Goal: Information Seeking & Learning: Check status

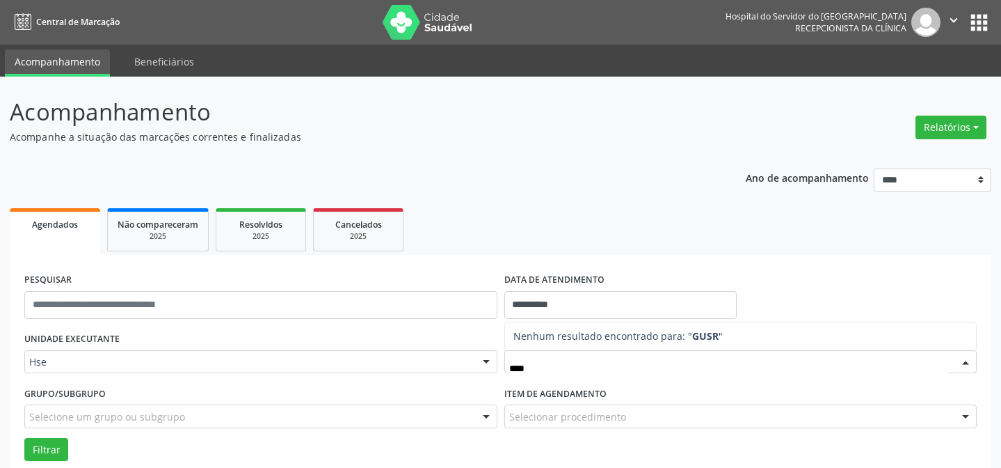
scroll to position [94, 0]
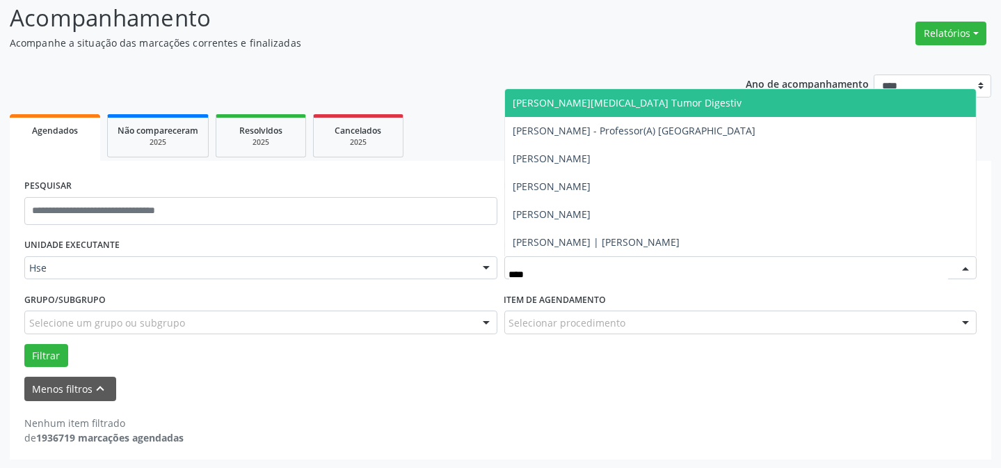
type input "*****"
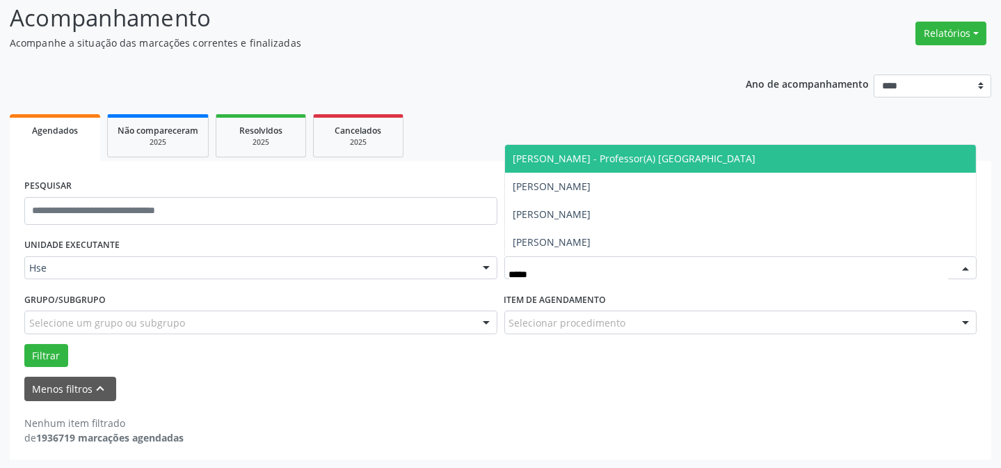
click at [609, 157] on span "[PERSON_NAME] - Professor(A) [GEOGRAPHIC_DATA]" at bounding box center [634, 158] width 243 height 13
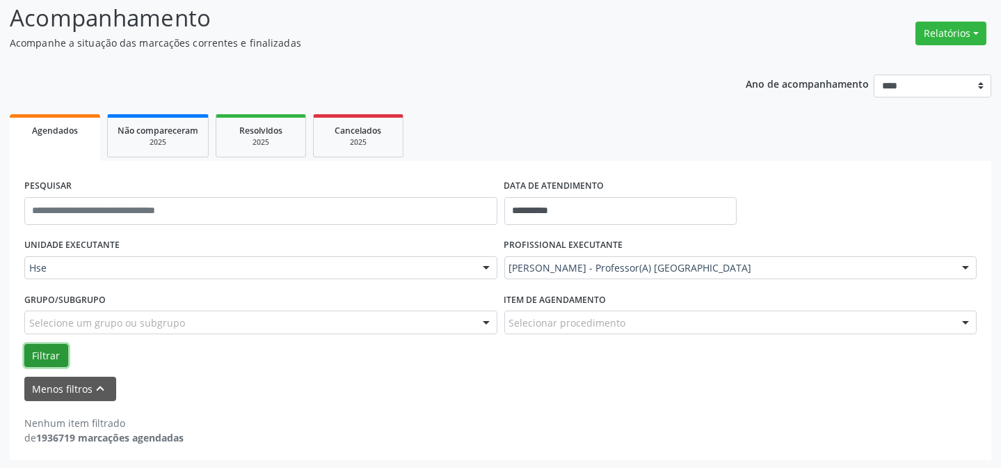
click at [47, 345] on button "Filtrar" at bounding box center [46, 356] width 44 height 24
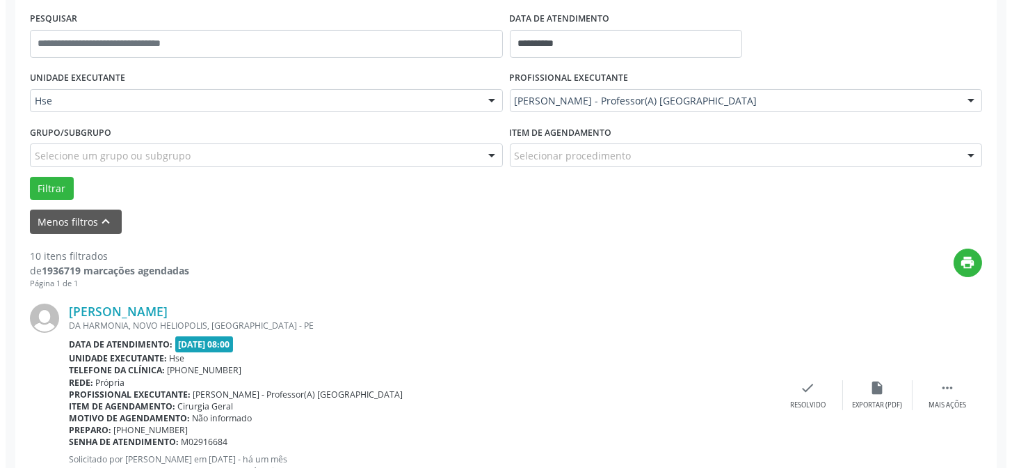
scroll to position [284, 0]
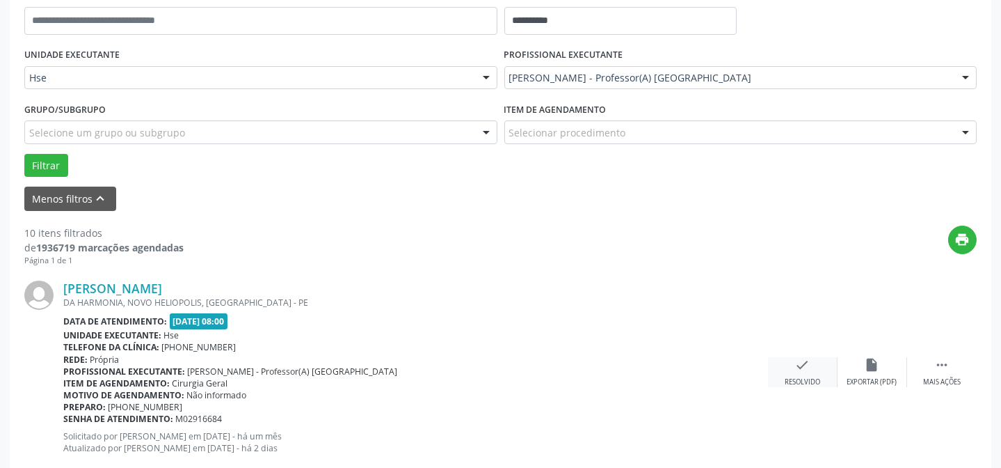
click at [795, 372] on div "check Resolvido" at bounding box center [803, 372] width 70 height 30
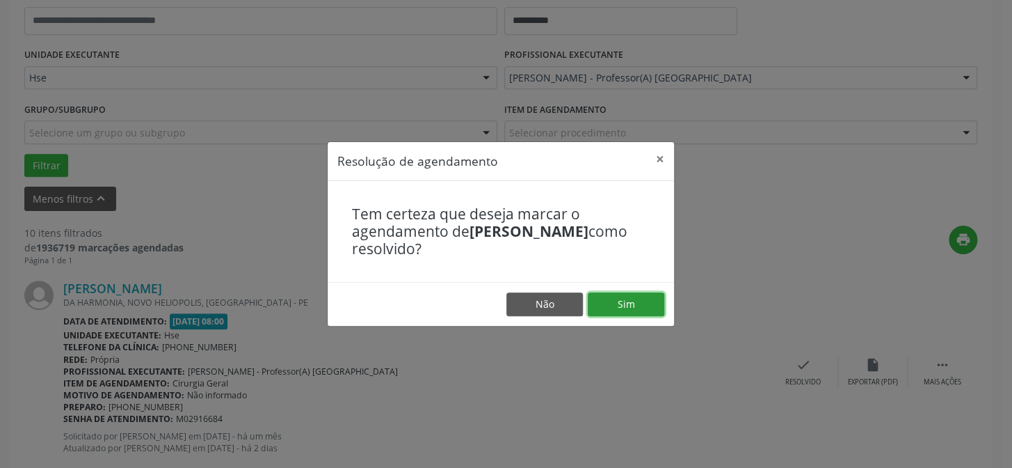
click at [624, 312] on button "Sim" at bounding box center [626, 304] width 77 height 24
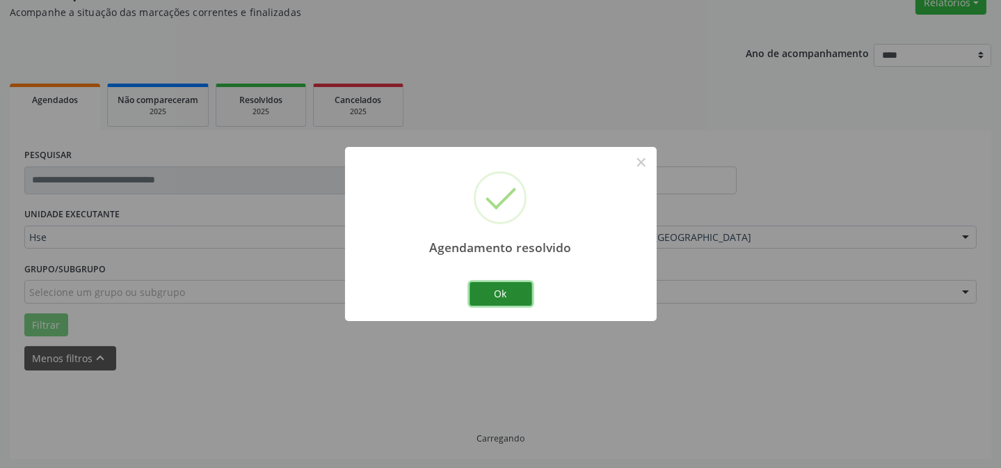
click at [513, 289] on button "Ok" at bounding box center [501, 294] width 63 height 24
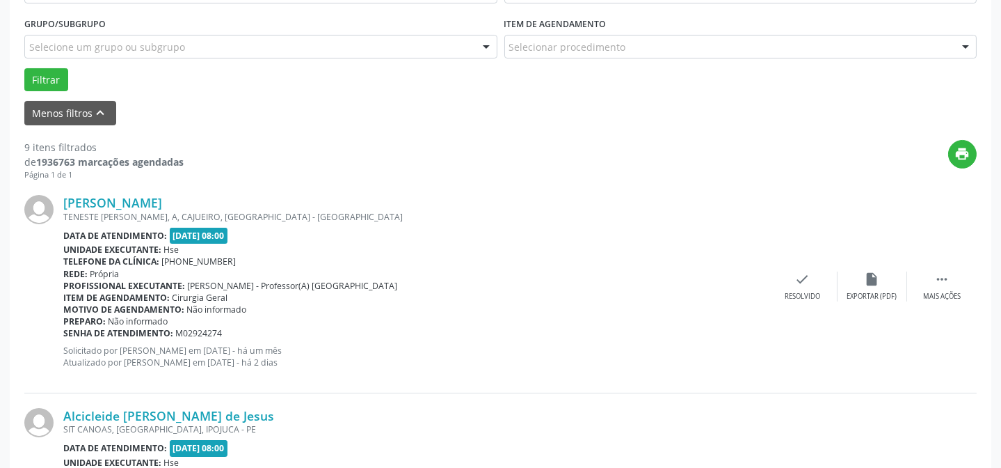
scroll to position [377, 0]
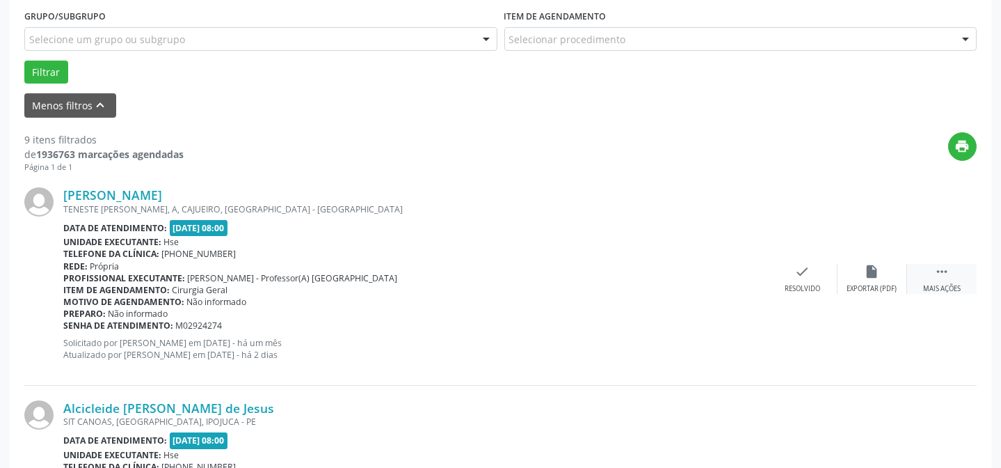
click at [960, 272] on div " Mais ações" at bounding box center [942, 279] width 70 height 30
click at [871, 272] on icon "alarm_off" at bounding box center [872, 271] width 15 height 15
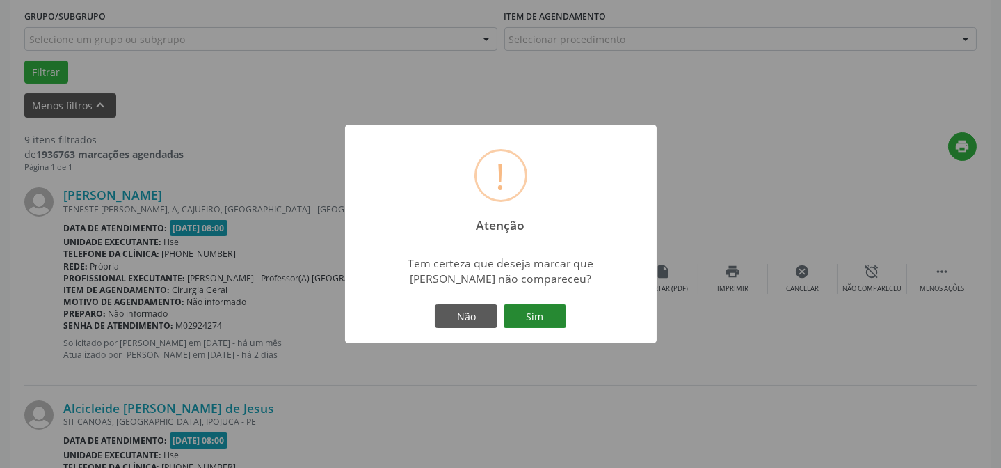
click at [528, 308] on button "Sim" at bounding box center [535, 316] width 63 height 24
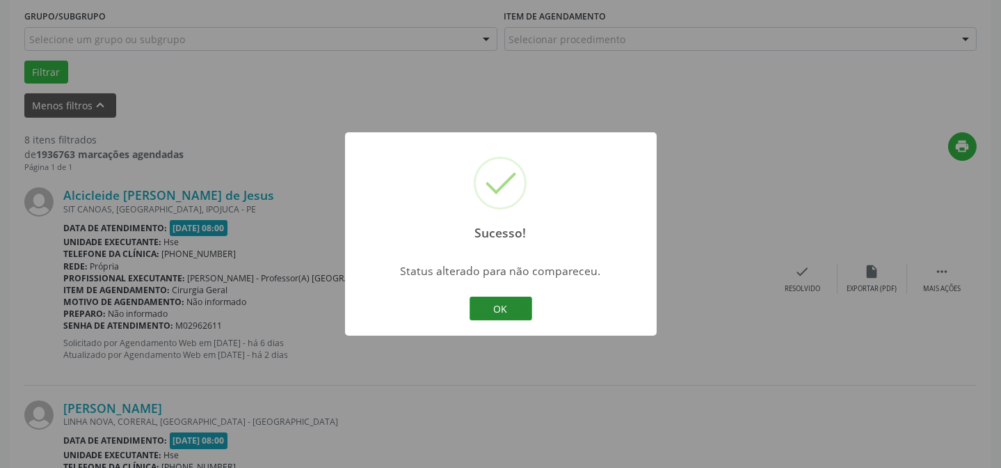
click at [517, 310] on button "OK" at bounding box center [501, 308] width 63 height 24
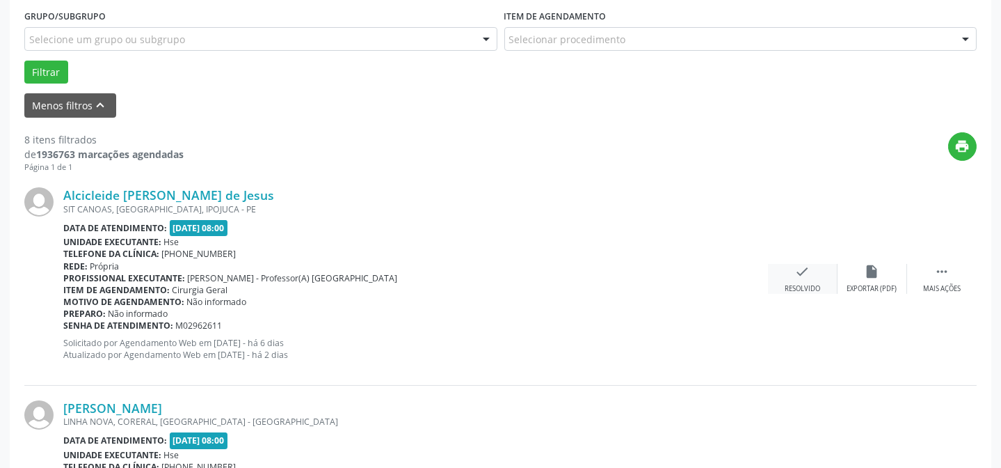
click at [798, 278] on div "check Resolvido" at bounding box center [803, 279] width 70 height 30
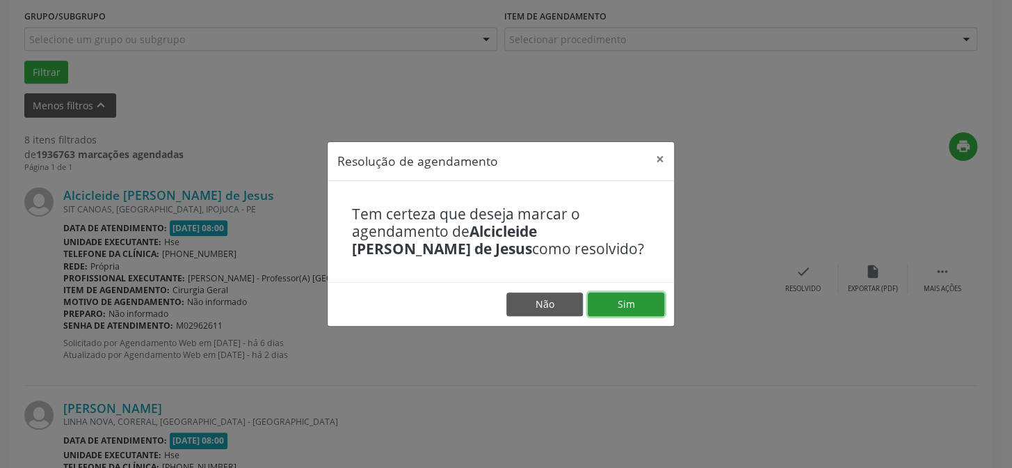
click at [613, 296] on button "Sim" at bounding box center [626, 304] width 77 height 24
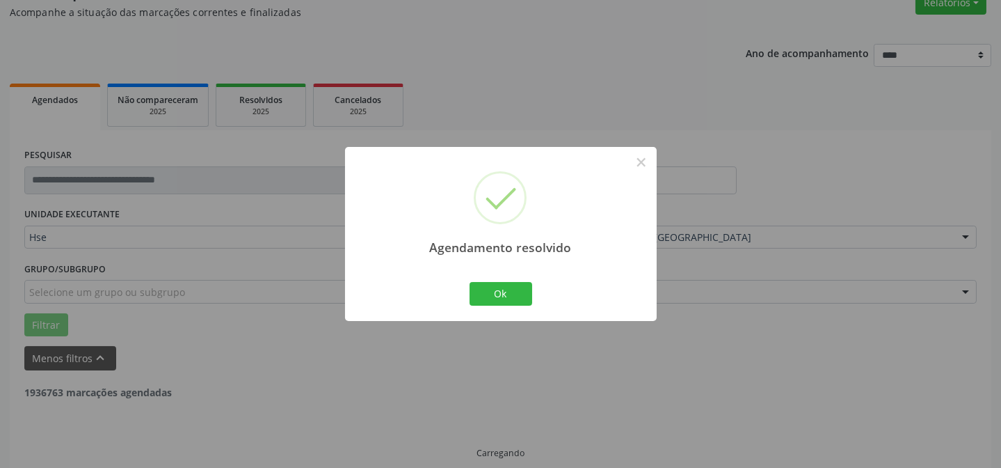
scroll to position [139, 0]
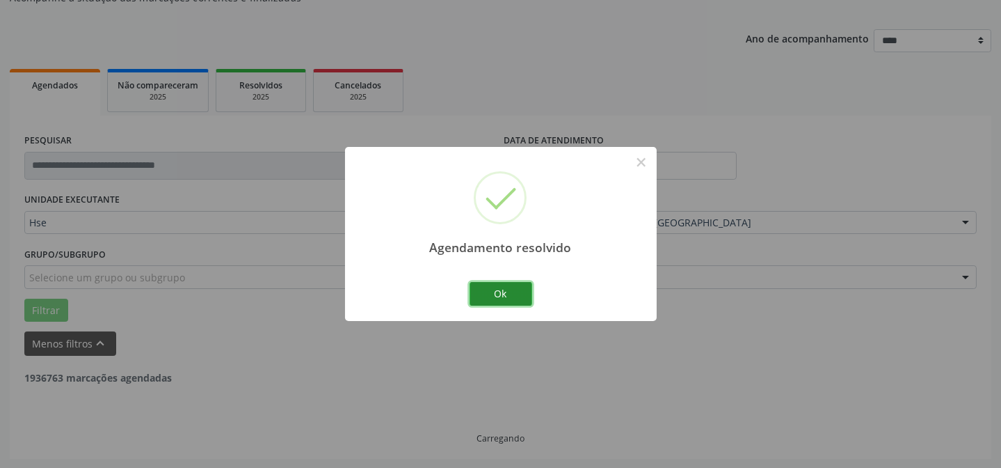
click at [498, 285] on button "Ok" at bounding box center [501, 294] width 63 height 24
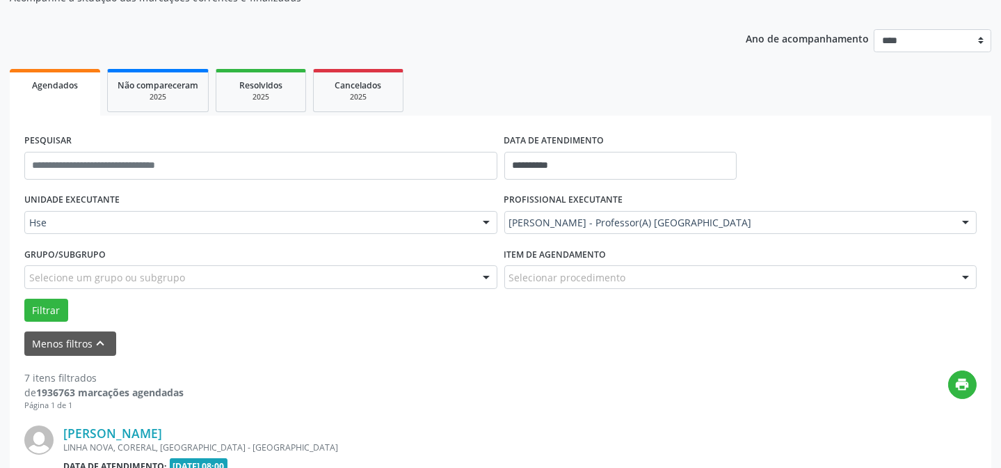
scroll to position [265, 0]
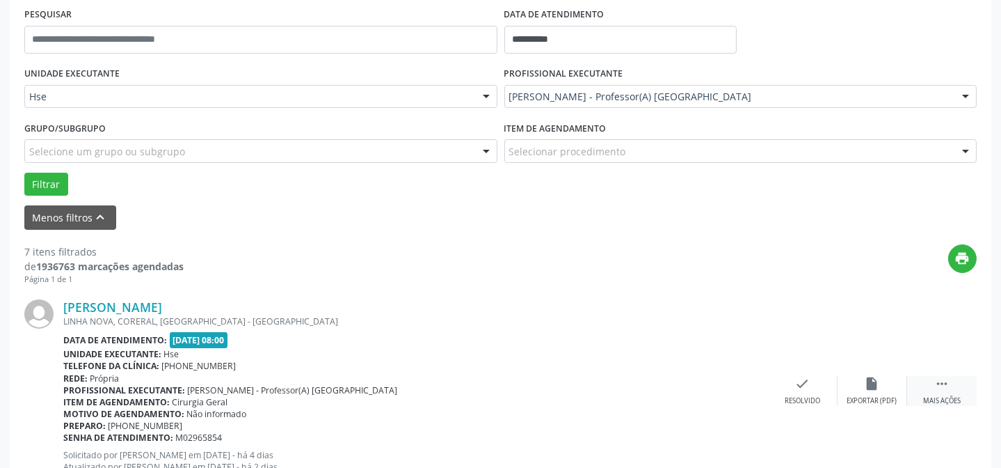
click at [933, 378] on div " Mais ações" at bounding box center [942, 391] width 70 height 30
click at [866, 376] on icon "alarm_off" at bounding box center [872, 383] width 15 height 15
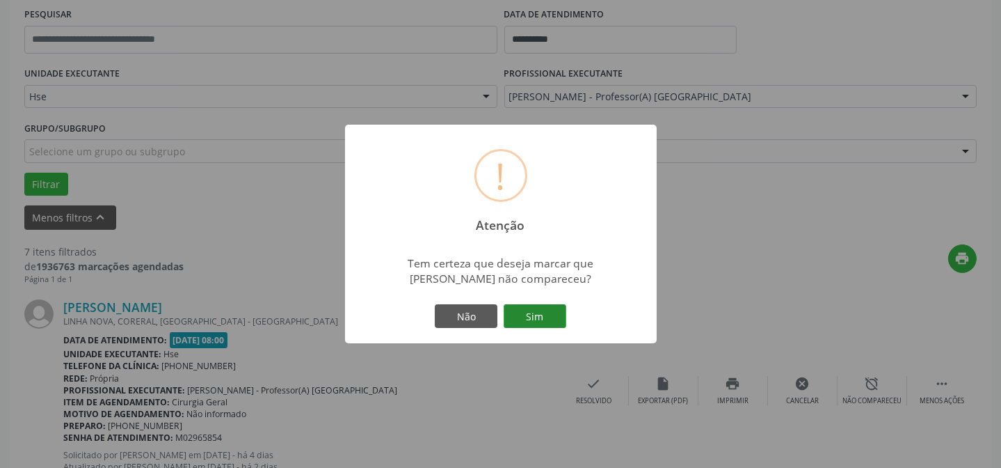
click at [544, 313] on button "Sim" at bounding box center [535, 316] width 63 height 24
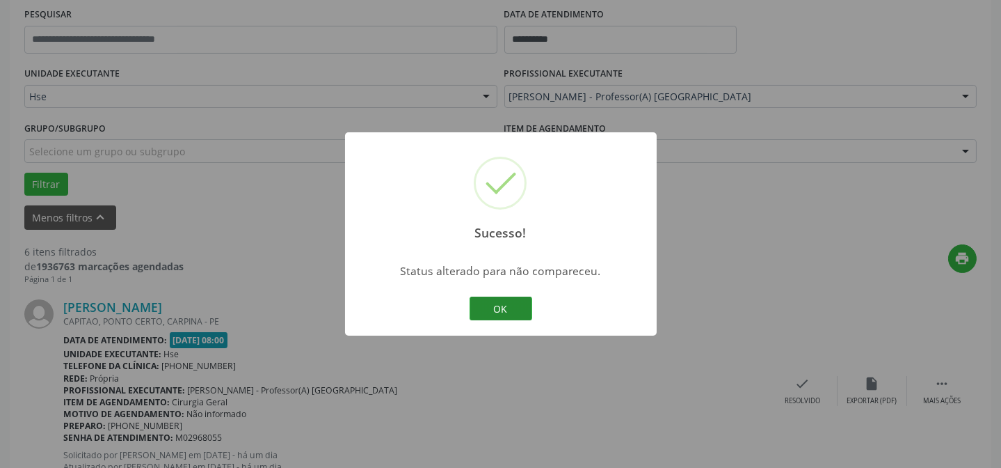
click at [493, 316] on button "OK" at bounding box center [501, 308] width 63 height 24
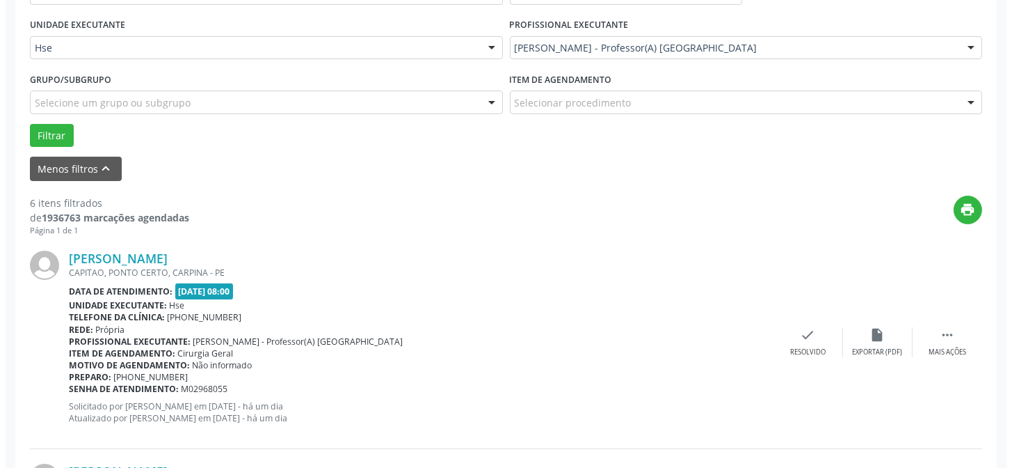
scroll to position [328, 0]
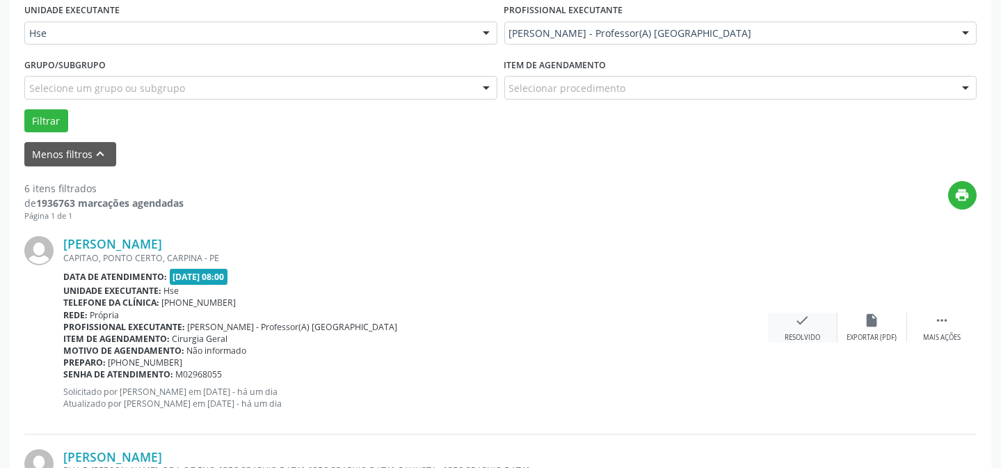
click at [798, 328] on div "check Resolvido" at bounding box center [803, 327] width 70 height 30
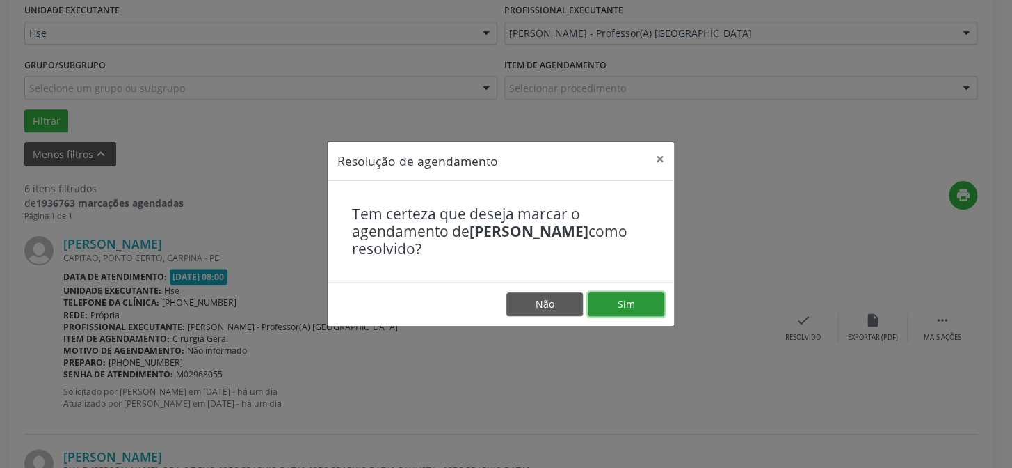
click at [611, 303] on button "Sim" at bounding box center [626, 304] width 77 height 24
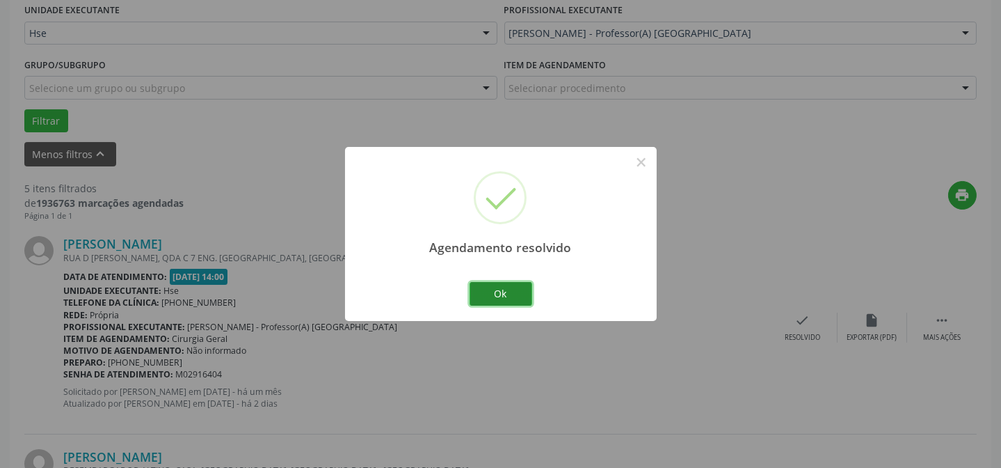
click at [504, 284] on button "Ok" at bounding box center [501, 294] width 63 height 24
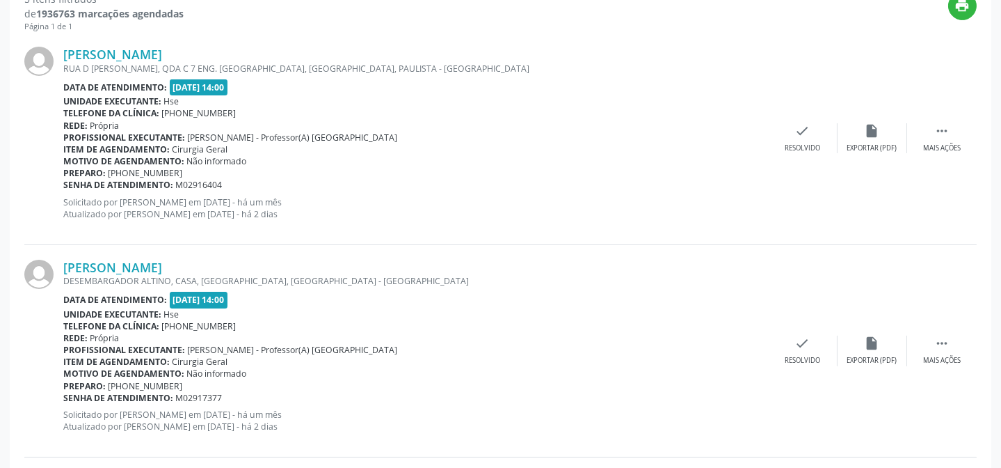
scroll to position [518, 0]
click at [917, 132] on div " Mais ações" at bounding box center [942, 137] width 70 height 30
click at [870, 143] on div "Não compareceu" at bounding box center [872, 148] width 59 height 10
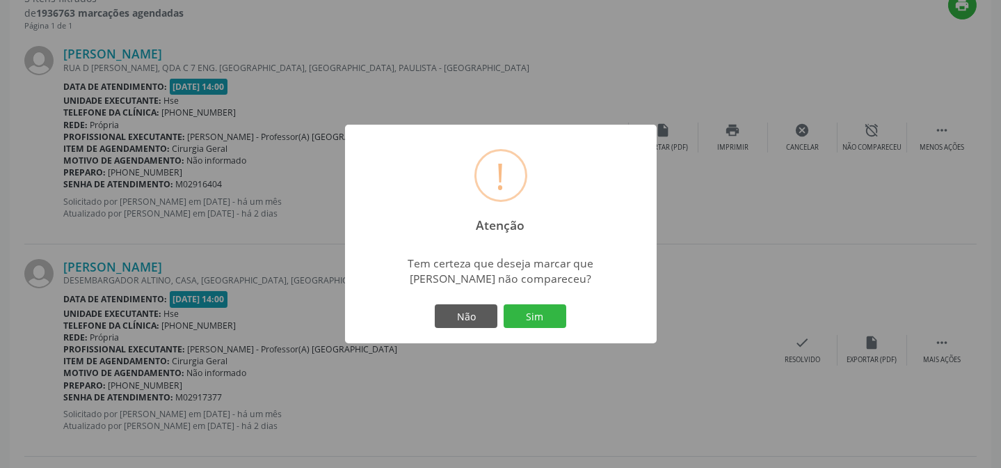
click at [523, 303] on div "Não Sim" at bounding box center [501, 315] width 138 height 29
click at [524, 312] on button "Sim" at bounding box center [535, 316] width 63 height 24
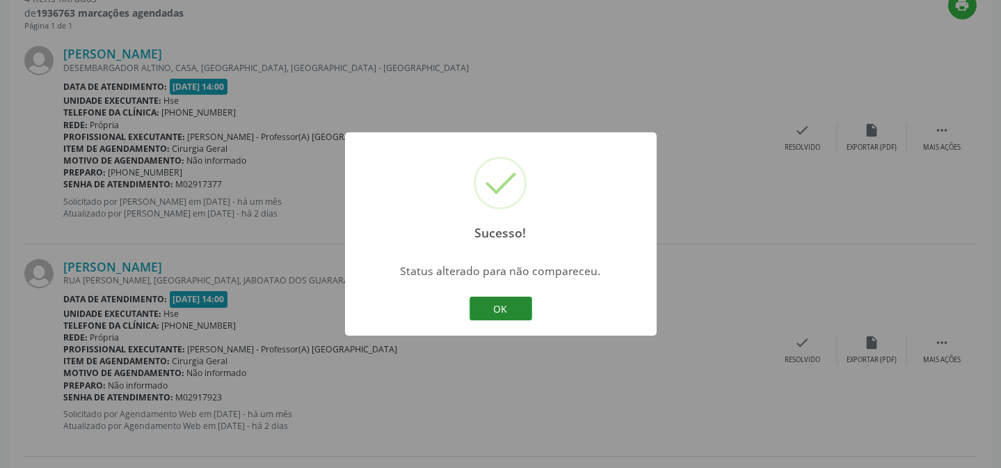
click at [501, 317] on button "OK" at bounding box center [501, 308] width 63 height 24
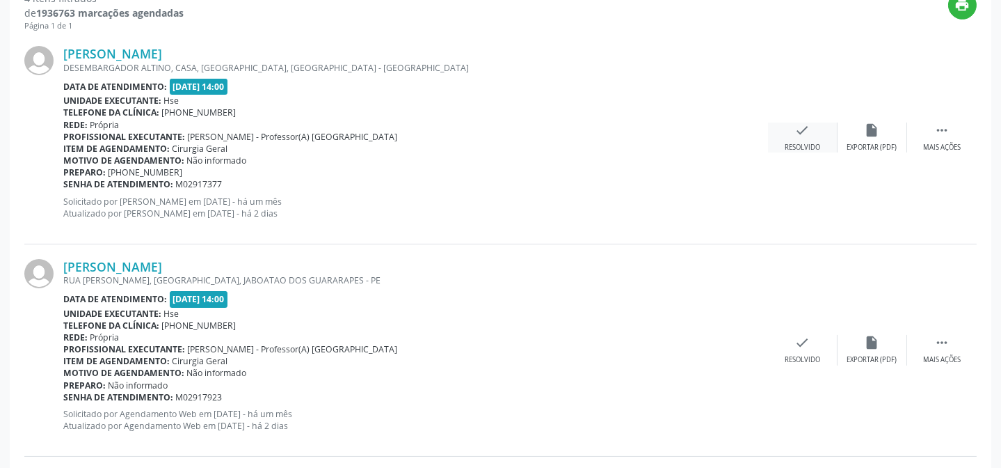
click at [806, 126] on icon "check" at bounding box center [802, 129] width 15 height 15
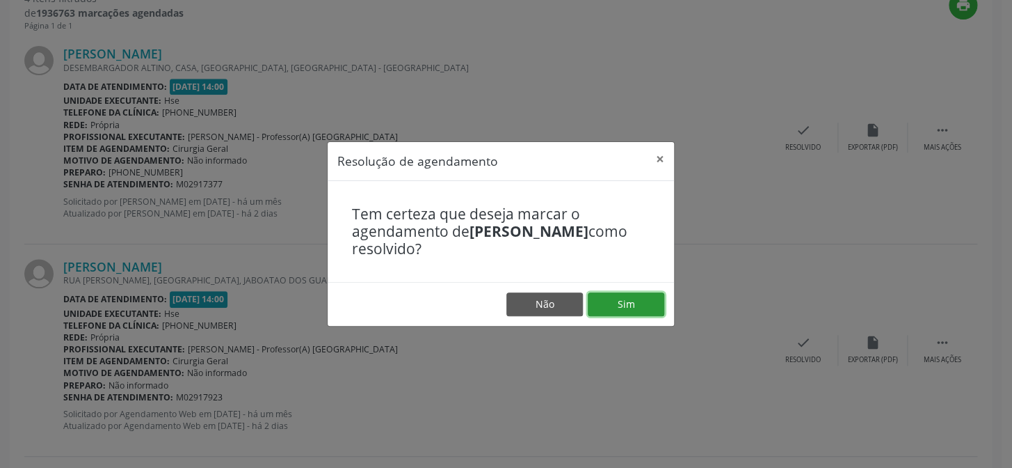
click at [636, 296] on button "Sim" at bounding box center [626, 304] width 77 height 24
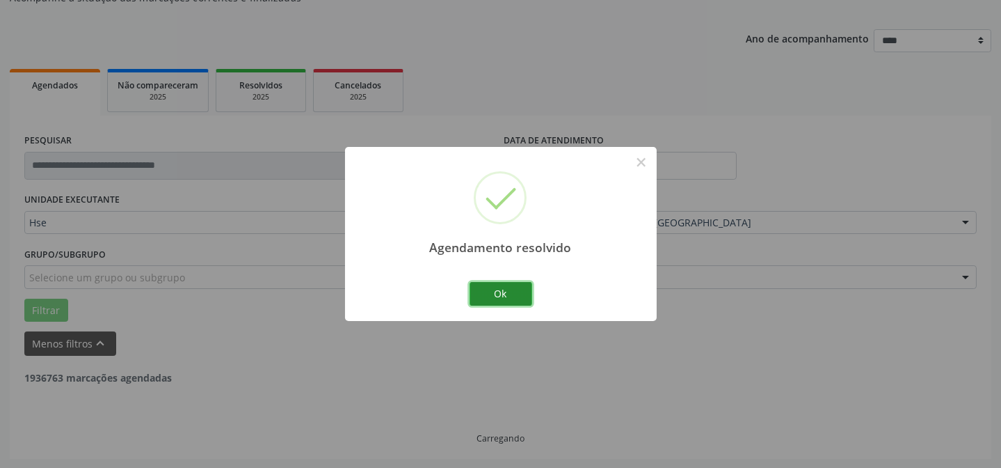
click at [500, 289] on button "Ok" at bounding box center [501, 294] width 63 height 24
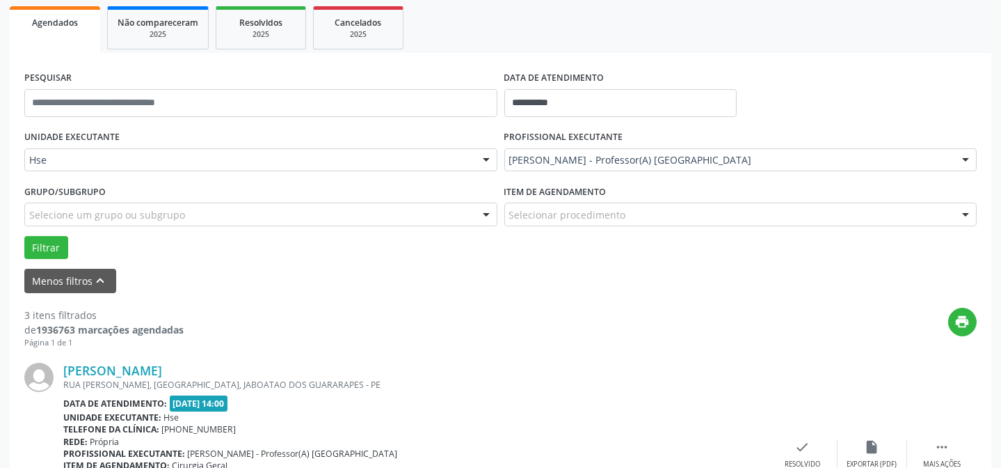
scroll to position [265, 0]
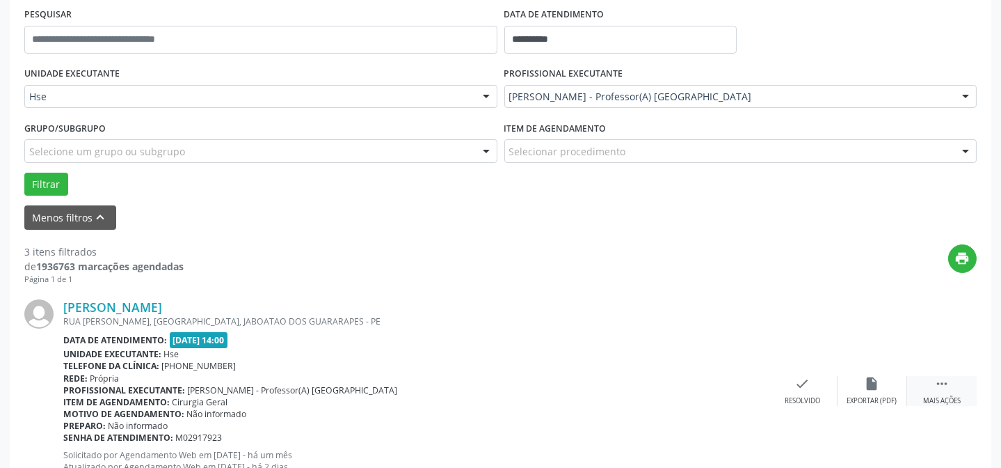
click at [932, 396] on div "Mais ações" at bounding box center [942, 401] width 38 height 10
click at [868, 387] on icon "alarm_off" at bounding box center [872, 383] width 15 height 15
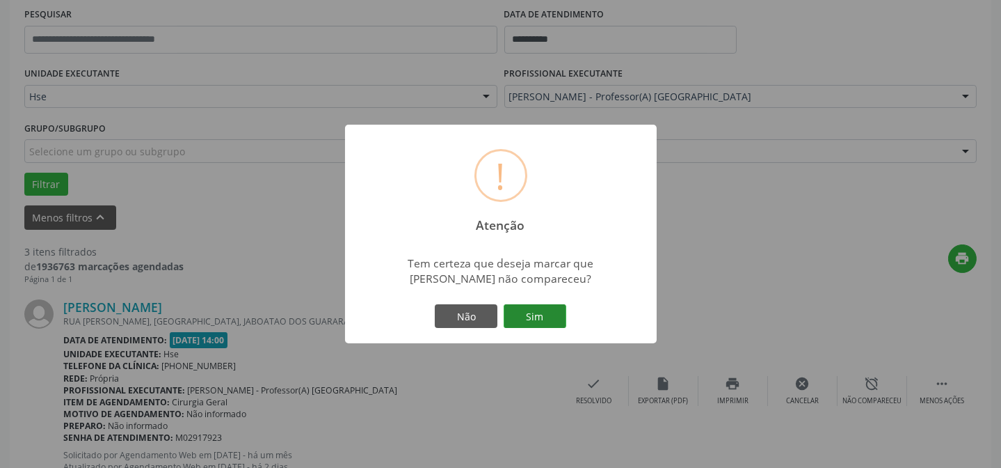
click at [544, 308] on button "Sim" at bounding box center [535, 316] width 63 height 24
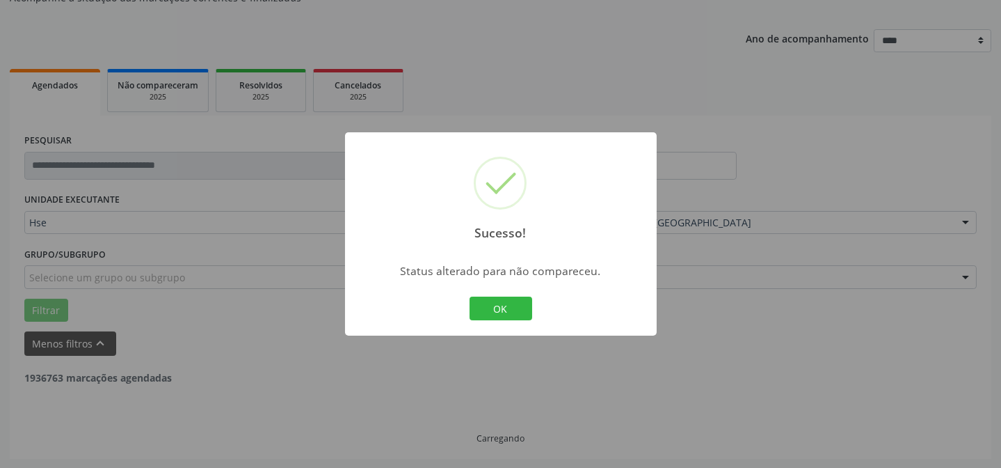
click at [508, 299] on button "OK" at bounding box center [501, 308] width 63 height 24
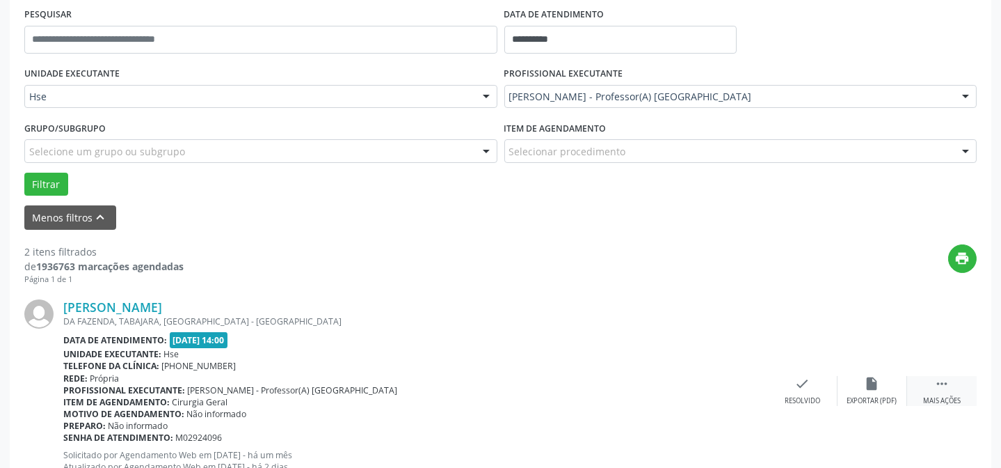
click at [951, 396] on div "Mais ações" at bounding box center [942, 401] width 38 height 10
click at [873, 391] on div "alarm_off Não compareceu" at bounding box center [873, 391] width 70 height 30
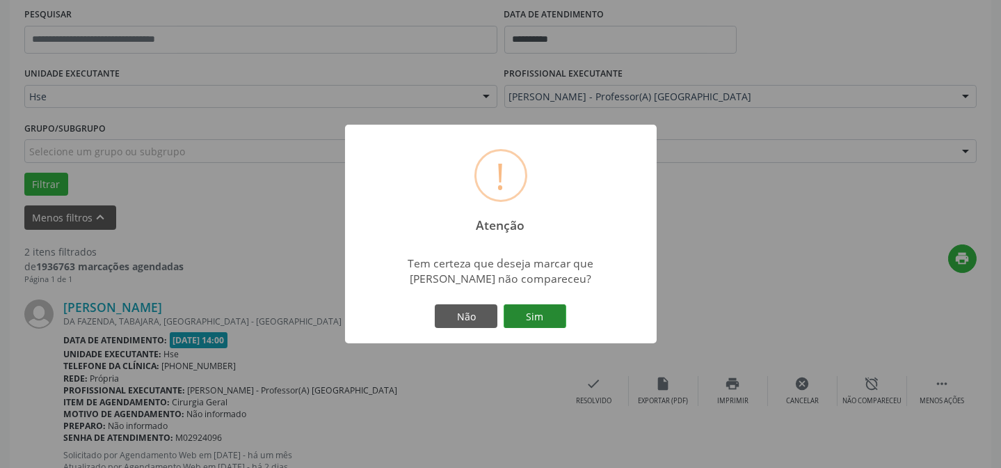
click at [534, 318] on button "Sim" at bounding box center [535, 316] width 63 height 24
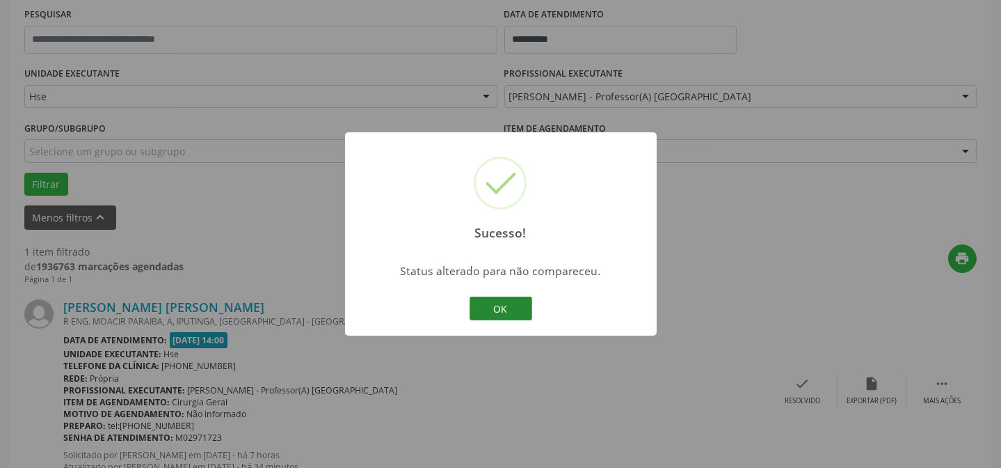
click at [499, 305] on button "OK" at bounding box center [501, 308] width 63 height 24
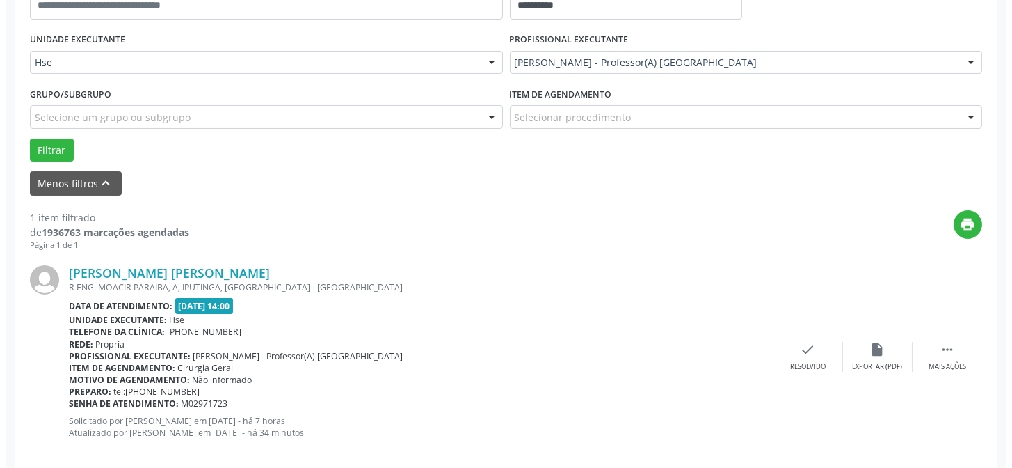
scroll to position [318, 0]
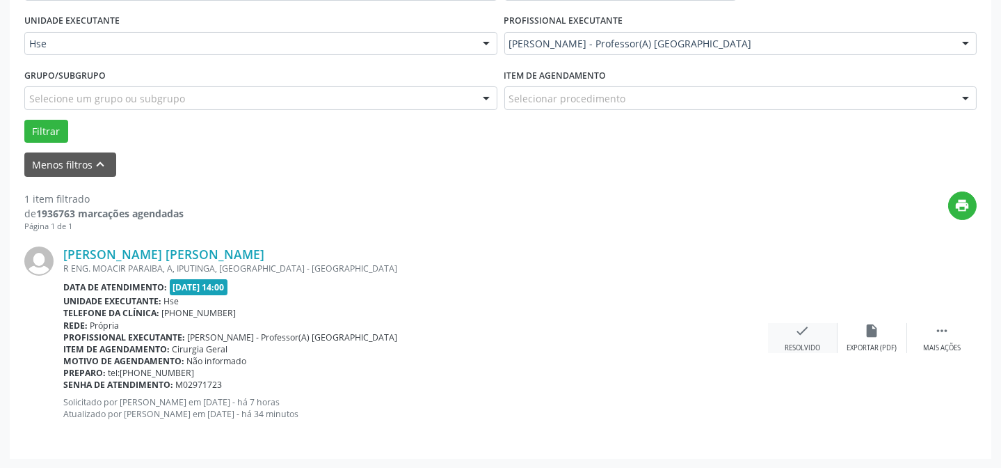
click at [797, 335] on icon "check" at bounding box center [802, 330] width 15 height 15
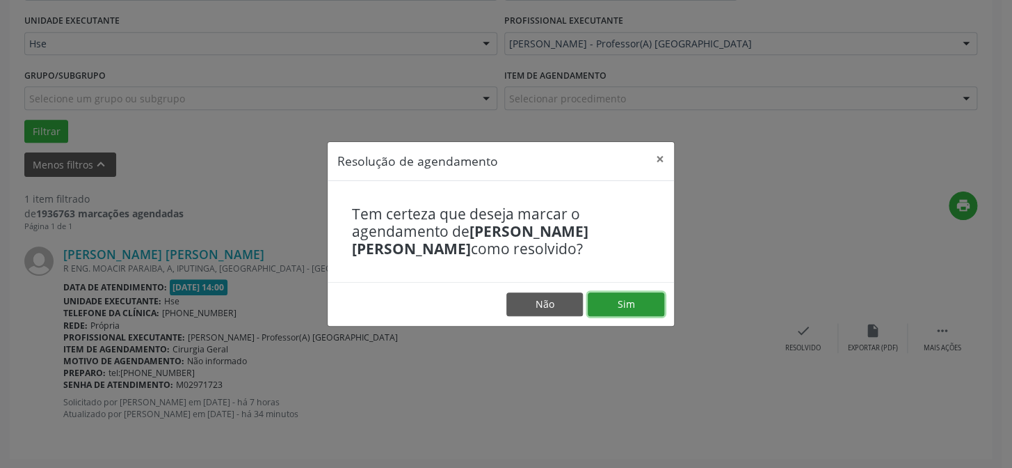
click at [607, 296] on button "Sim" at bounding box center [626, 304] width 77 height 24
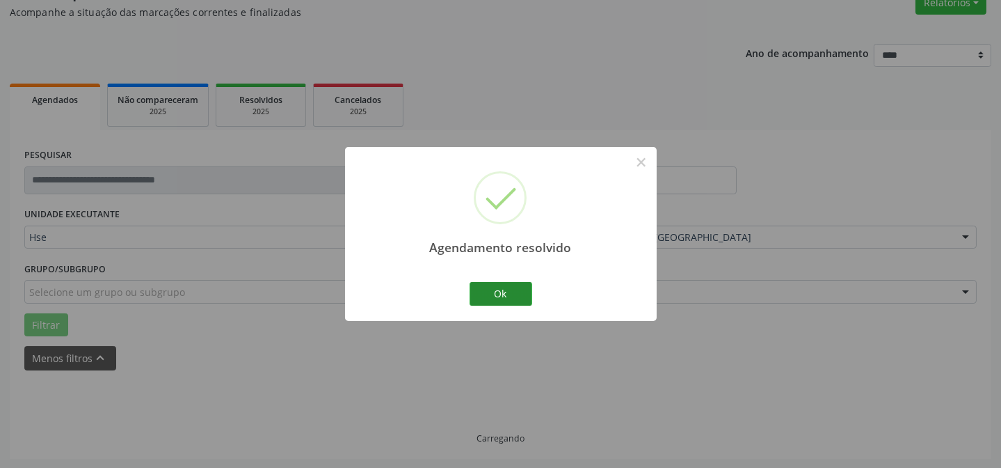
scroll to position [94, 0]
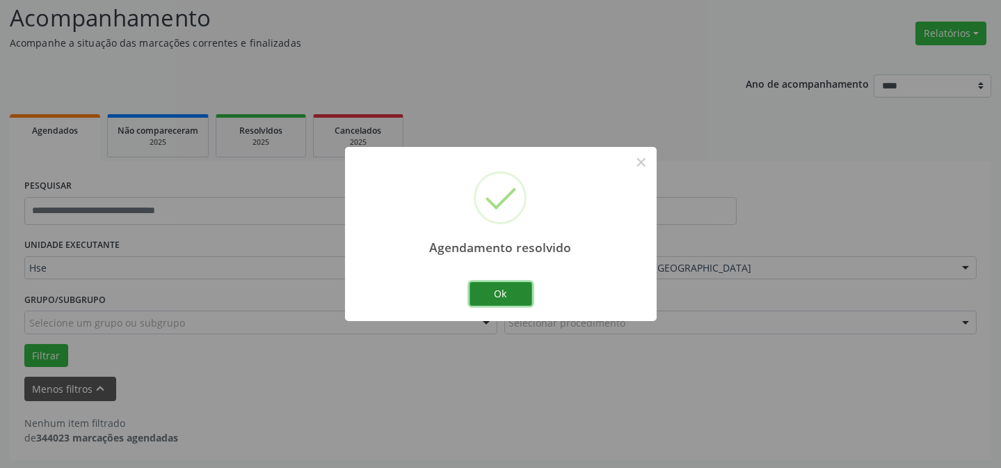
click at [498, 289] on button "Ok" at bounding box center [501, 294] width 63 height 24
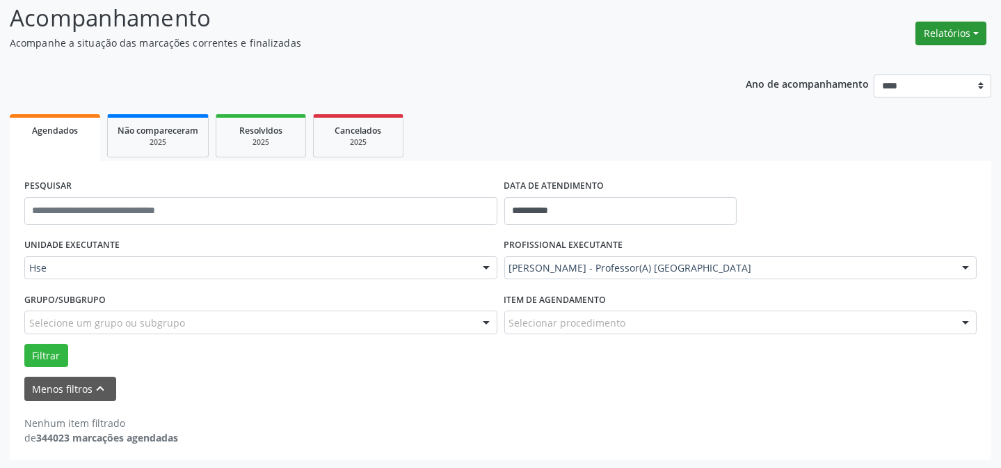
click at [932, 29] on button "Relatórios" at bounding box center [951, 34] width 71 height 24
click at [889, 67] on link "Agendamentos" at bounding box center [912, 62] width 150 height 19
select select "*"
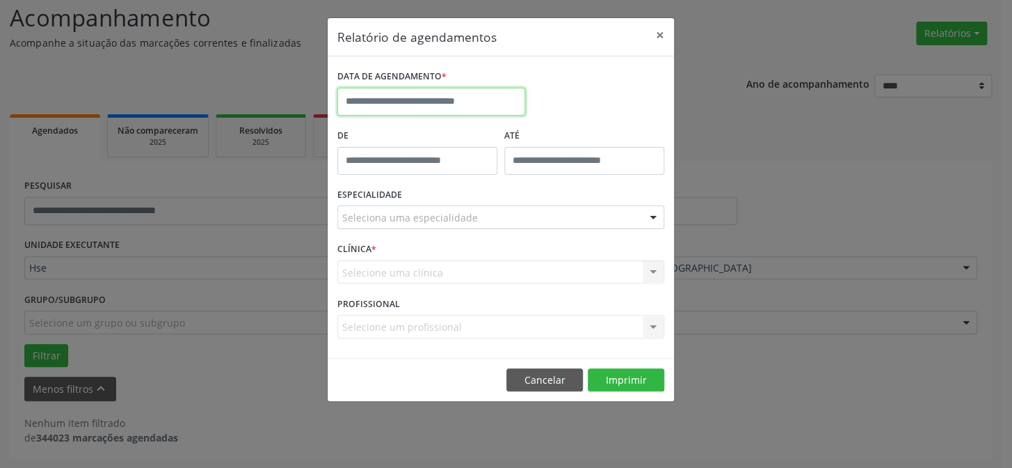
click at [421, 90] on input "text" at bounding box center [431, 102] width 188 height 28
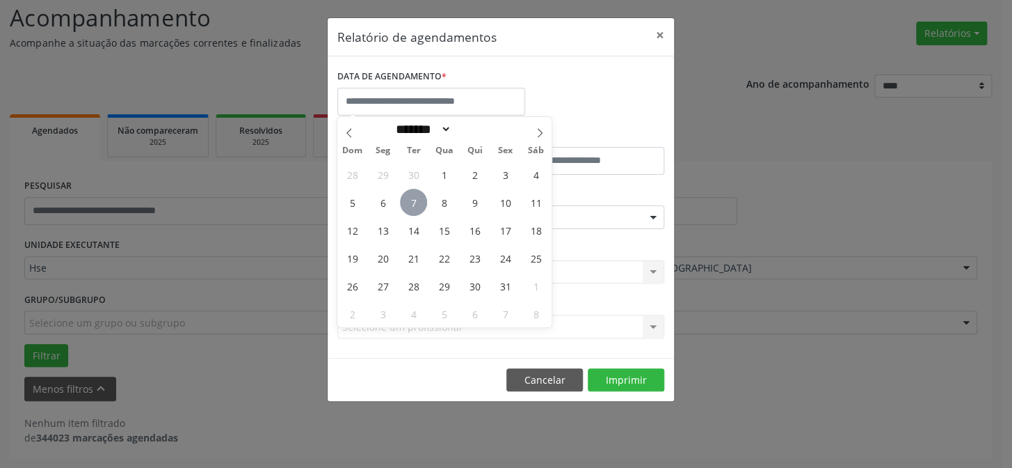
click at [415, 204] on span "7" at bounding box center [413, 202] width 27 height 27
type input "**********"
click at [414, 195] on span "7" at bounding box center [413, 202] width 27 height 27
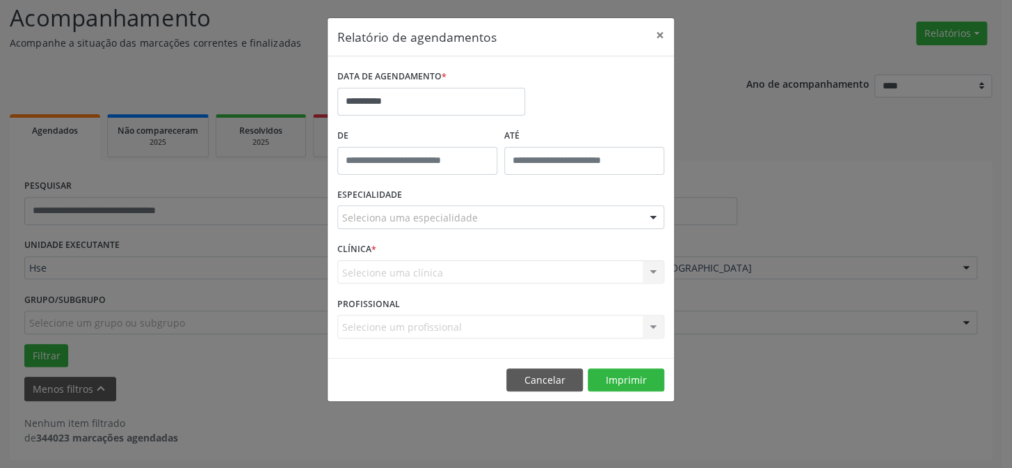
click at [414, 195] on div "ESPECIALIDADE Seleciona uma especialidade Todas as especialidades Alergologia A…" at bounding box center [501, 211] width 334 height 54
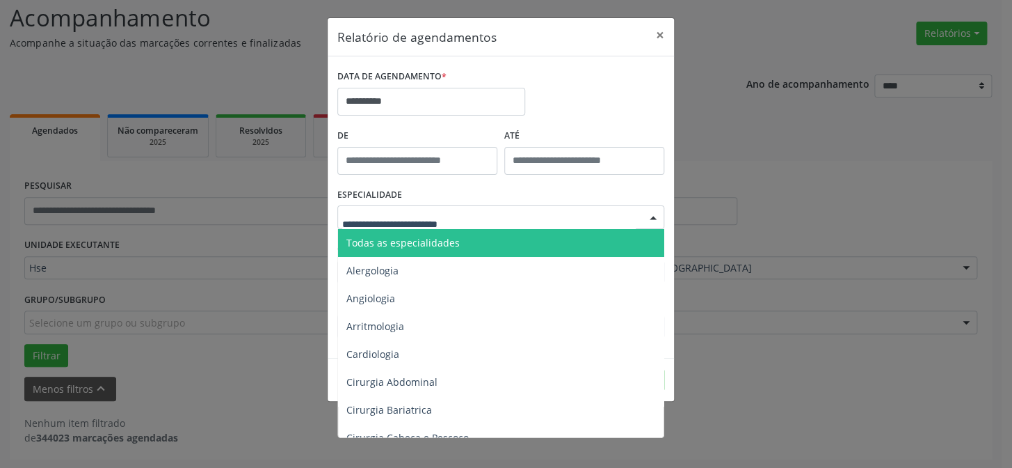
click at [421, 244] on span "Todas as especialidades" at bounding box center [402, 242] width 113 height 13
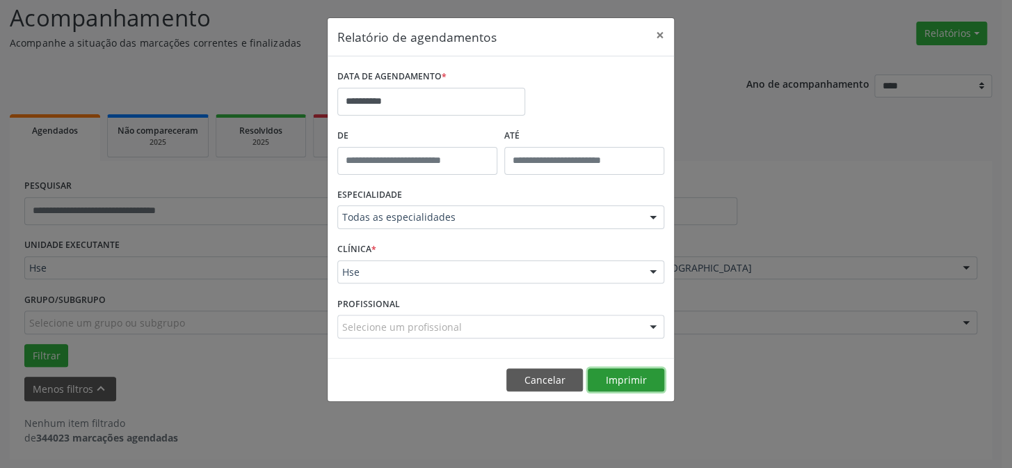
click at [632, 380] on button "Imprimir" at bounding box center [626, 380] width 77 height 24
click at [659, 33] on button "×" at bounding box center [660, 35] width 28 height 34
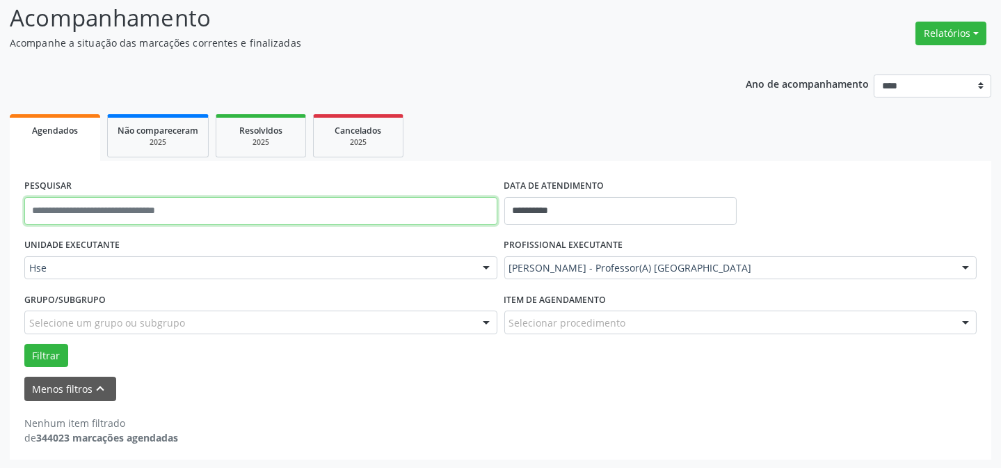
click at [477, 208] on input "text" at bounding box center [260, 211] width 473 height 28
type input "**********"
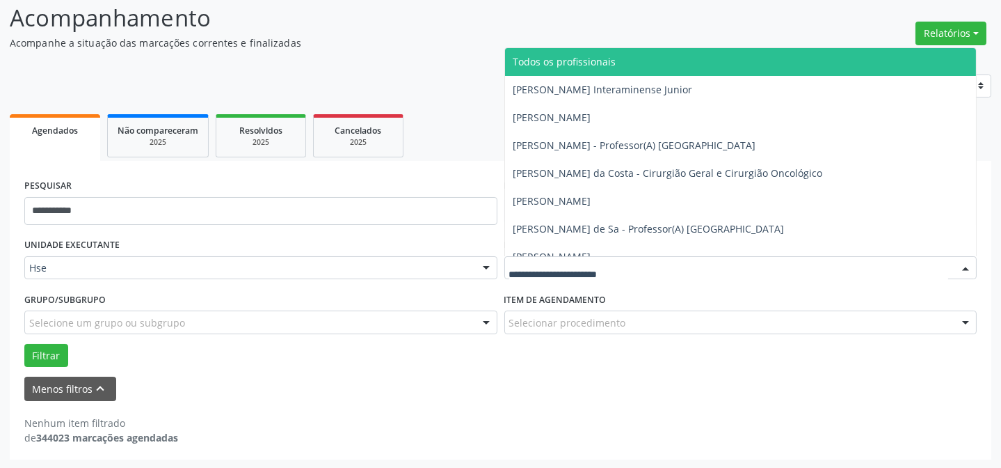
click at [623, 65] on span "Todos os profissionais" at bounding box center [741, 62] width 472 height 28
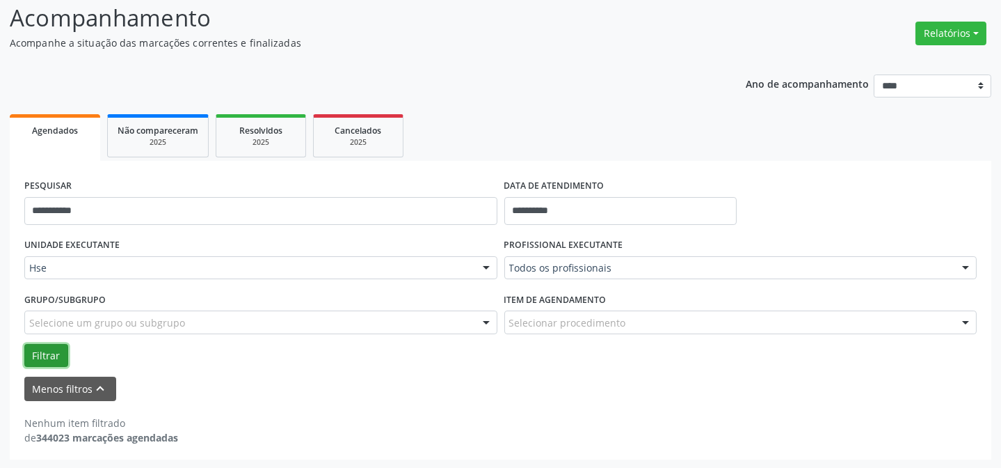
click at [45, 361] on button "Filtrar" at bounding box center [46, 356] width 44 height 24
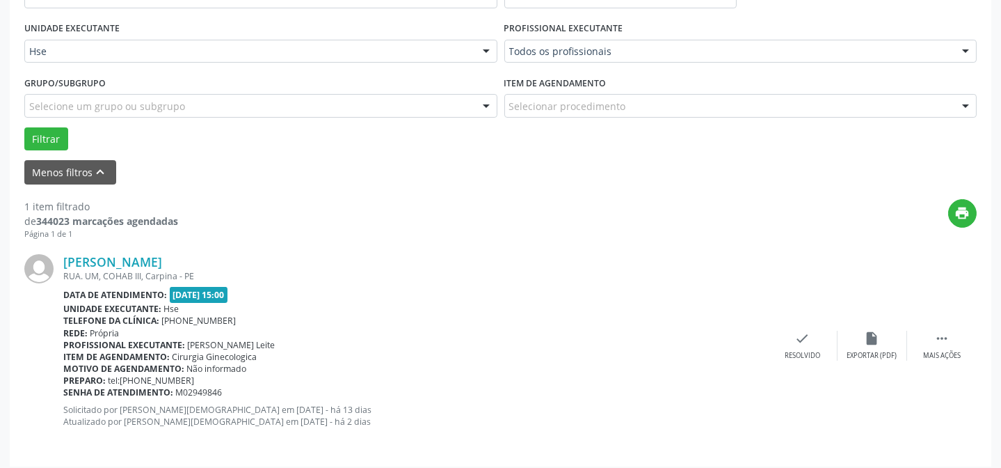
scroll to position [318, 0]
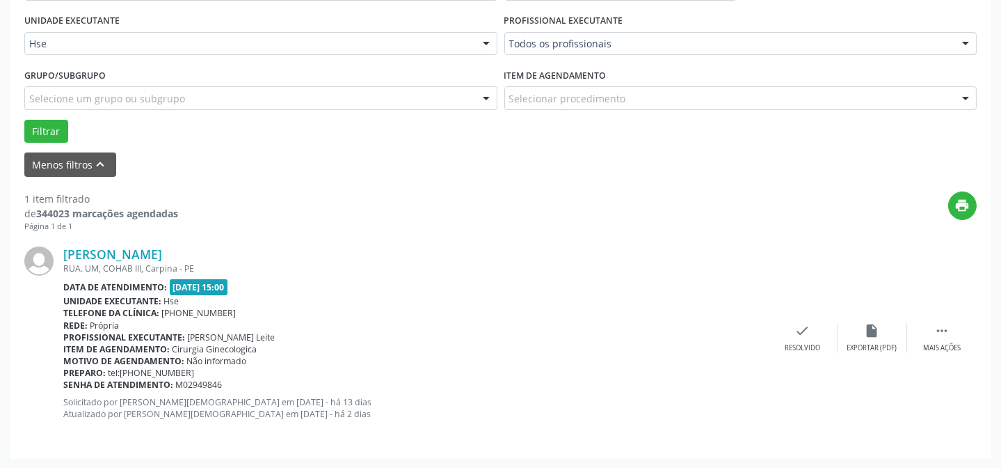
drag, startPoint x: 184, startPoint y: 335, endPoint x: 390, endPoint y: 405, distance: 217.6
click at [390, 417] on div "[PERSON_NAME] RUA. UM, COHAB III, Carpina - PE Data de atendimento: [DATE] 15:0…" at bounding box center [415, 337] width 705 height 182
click at [413, 232] on div "[PERSON_NAME] RUA. UM, COHAB III, Carpina - PE Data de atendimento: [DATE] 15:0…" at bounding box center [500, 338] width 953 height 212
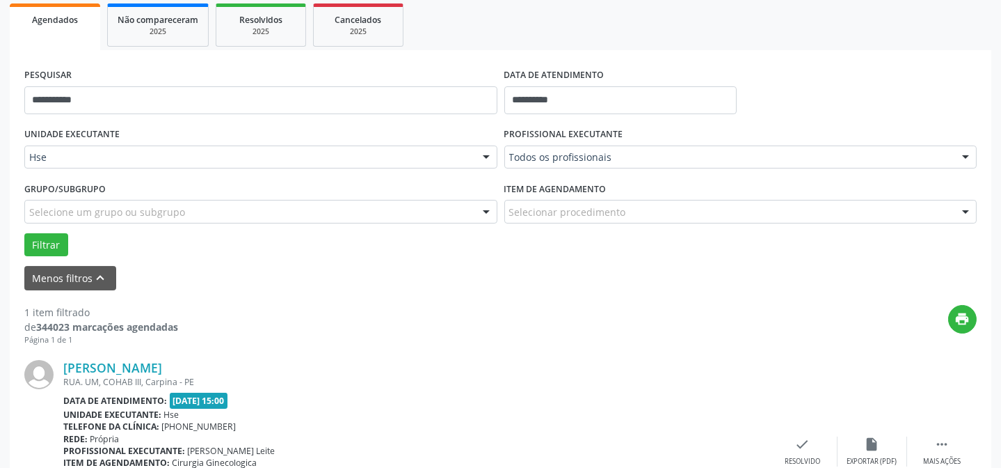
scroll to position [65, 0]
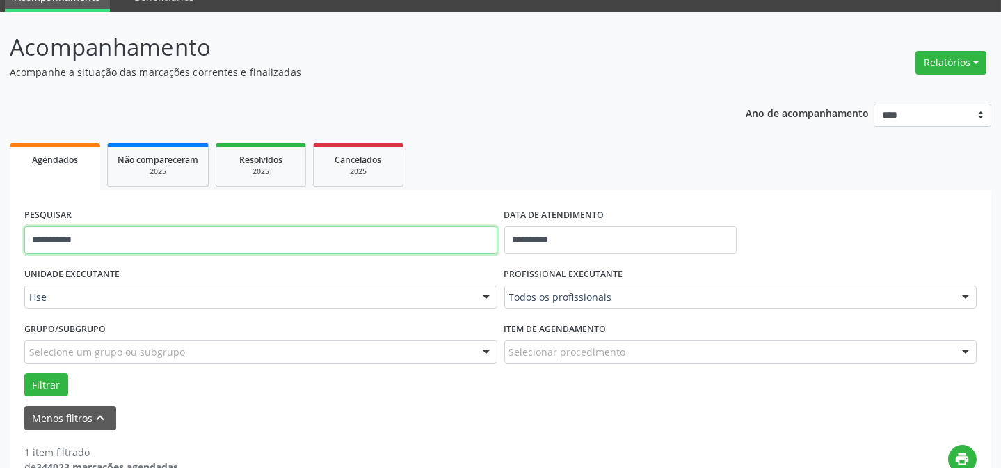
click at [184, 248] on input "**********" at bounding box center [260, 240] width 473 height 28
drag, startPoint x: 97, startPoint y: 237, endPoint x: 0, endPoint y: 244, distance: 97.7
click at [0, 244] on div "**********" at bounding box center [500, 367] width 1001 height 710
type input "**********"
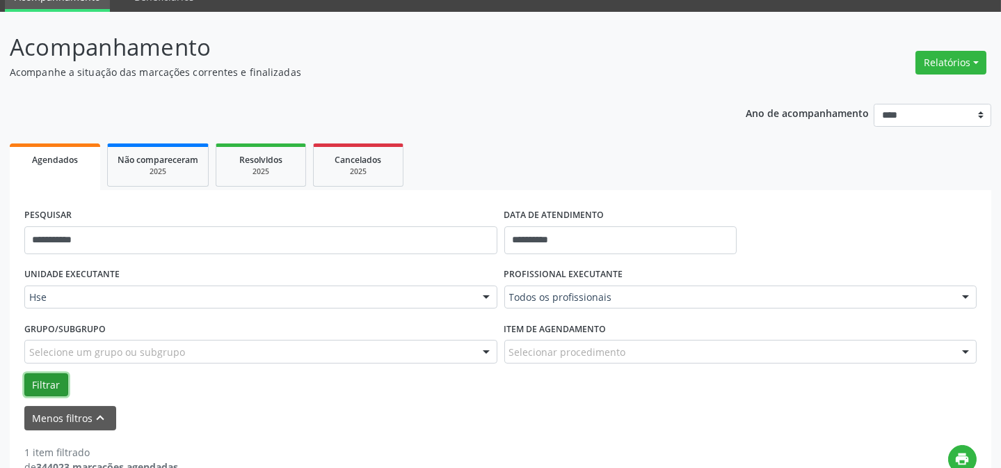
click at [49, 381] on button "Filtrar" at bounding box center [46, 385] width 44 height 24
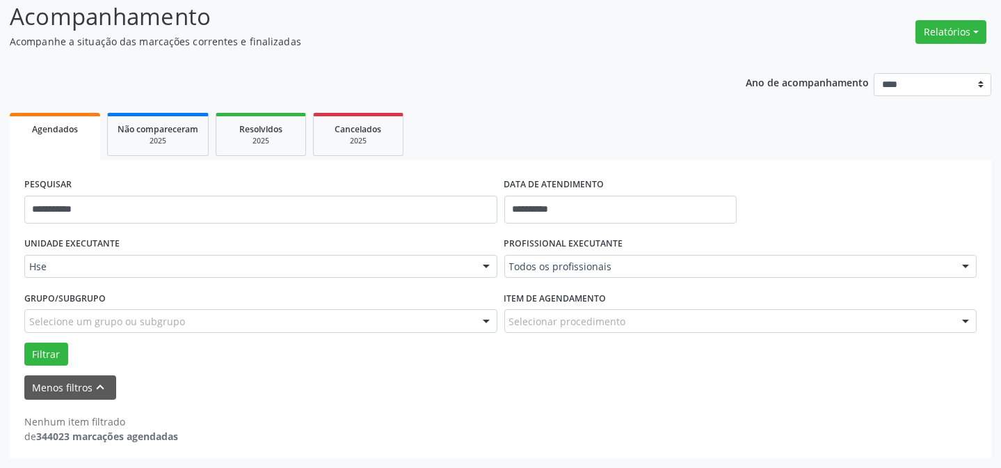
scroll to position [94, 0]
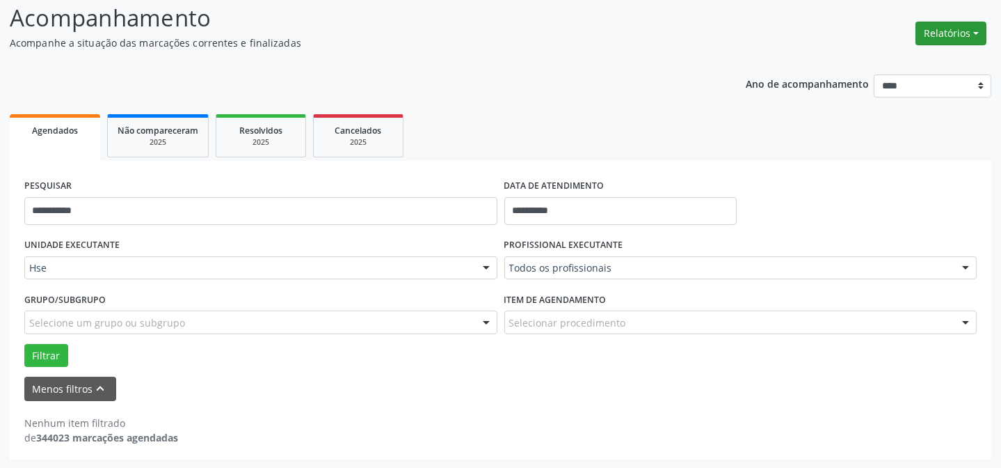
click at [959, 28] on button "Relatórios" at bounding box center [951, 34] width 71 height 24
click at [915, 58] on link "Agendamentos" at bounding box center [912, 62] width 150 height 19
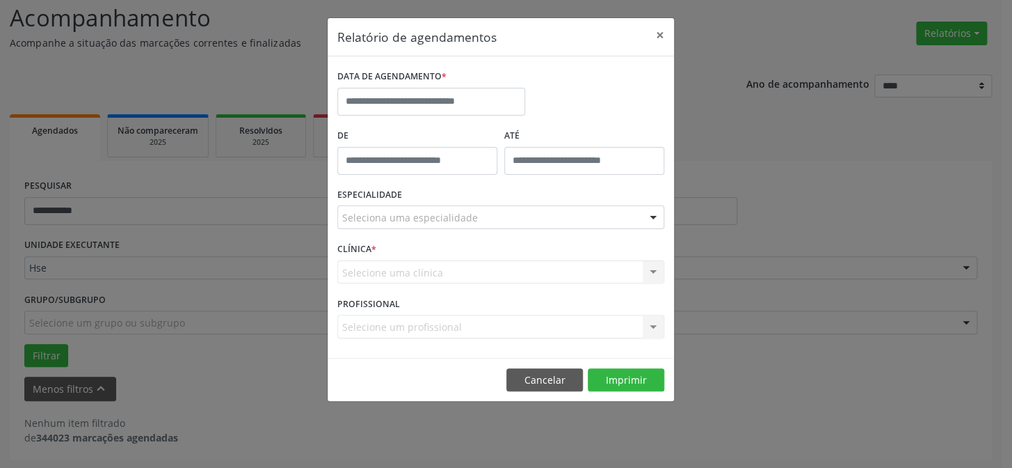
click at [411, 203] on div "ESPECIALIDADE Seleciona uma especialidade Todas as especialidades Alergologia A…" at bounding box center [501, 211] width 334 height 54
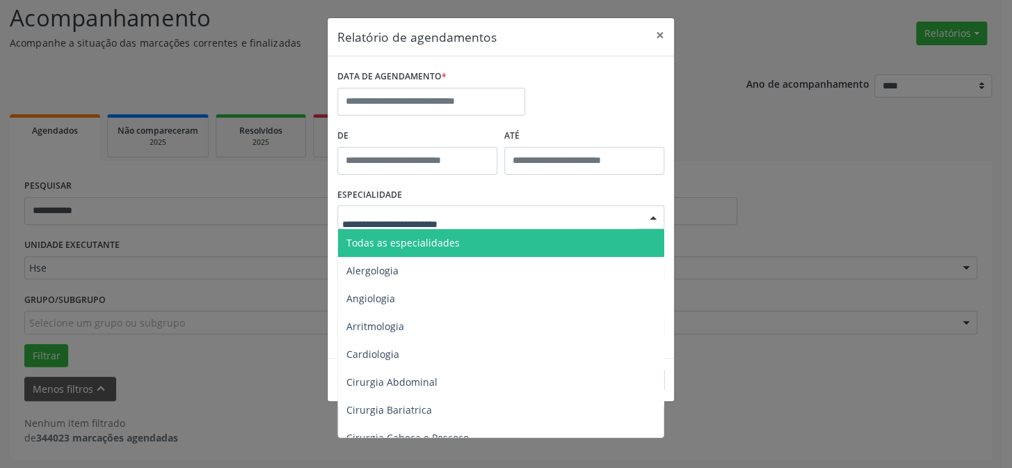
click at [411, 255] on span "Todas as especialidades" at bounding box center [502, 243] width 328 height 28
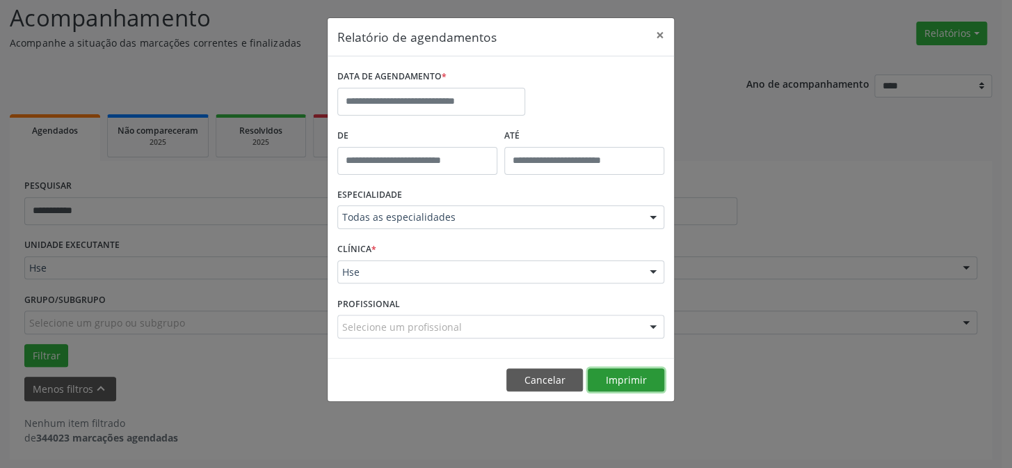
click at [595, 369] on button "Imprimir" at bounding box center [626, 380] width 77 height 24
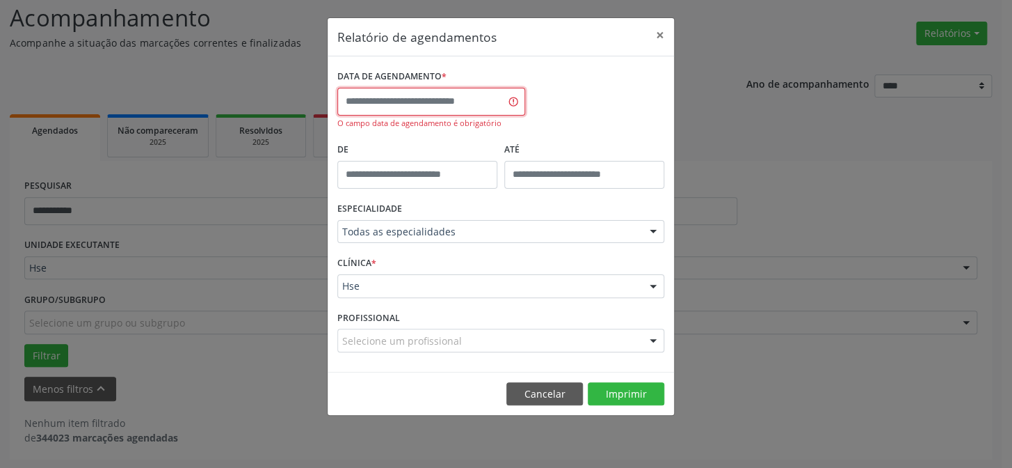
click at [433, 104] on input "text" at bounding box center [431, 102] width 188 height 28
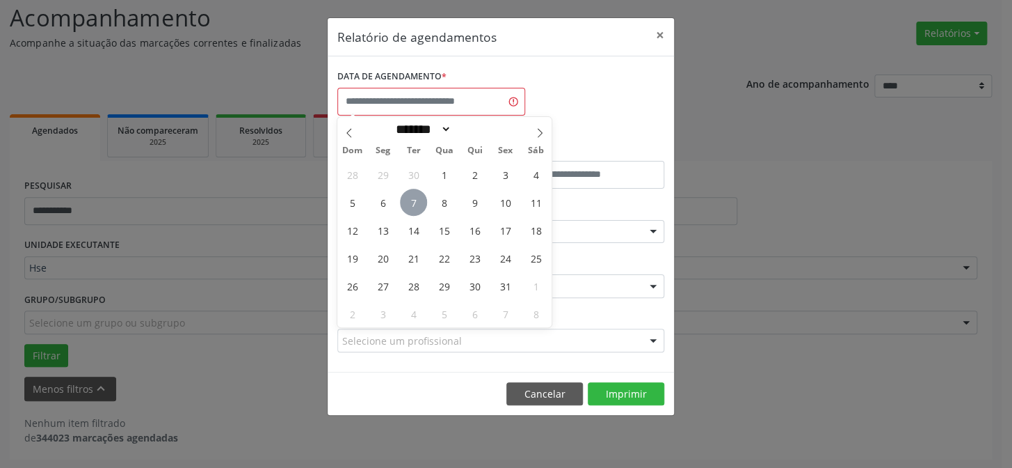
click at [415, 202] on span "7" at bounding box center [413, 202] width 27 height 27
type input "**********"
click at [415, 202] on span "7" at bounding box center [413, 202] width 27 height 27
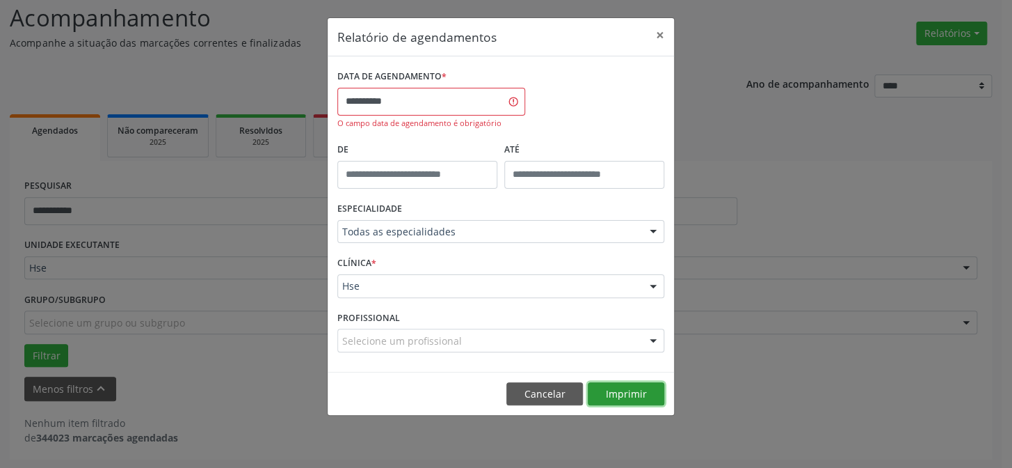
click at [618, 396] on button "Imprimir" at bounding box center [626, 394] width 77 height 24
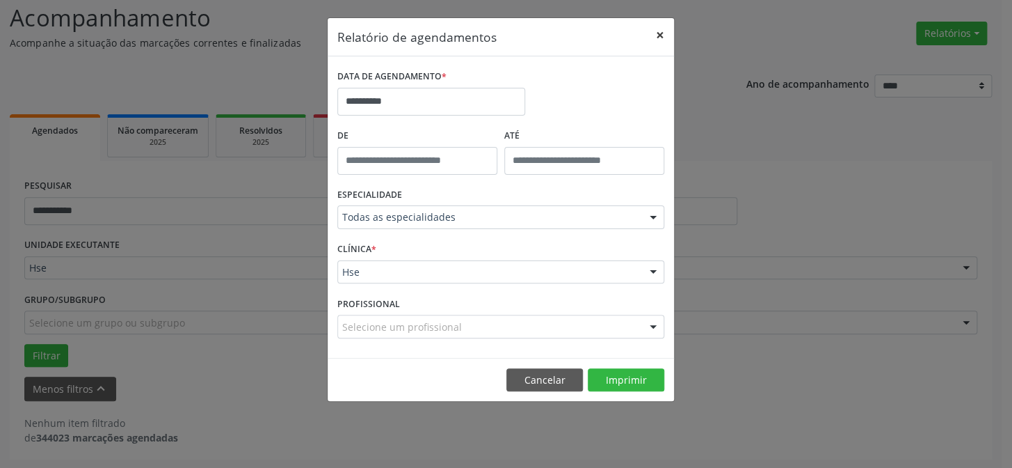
click at [656, 27] on button "×" at bounding box center [660, 35] width 28 height 34
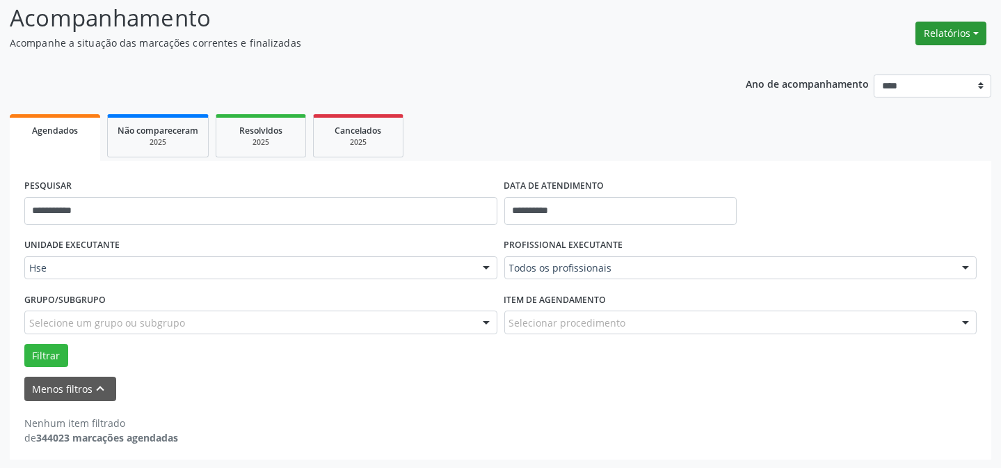
click at [964, 35] on button "Relatórios" at bounding box center [951, 34] width 71 height 24
click at [886, 64] on link "Agendamentos" at bounding box center [912, 62] width 150 height 19
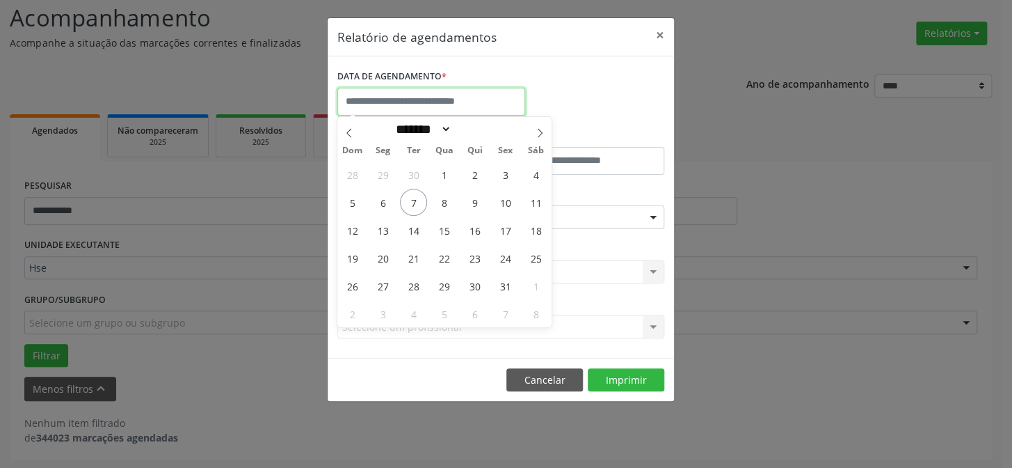
click at [449, 102] on input "text" at bounding box center [431, 102] width 188 height 28
click at [388, 193] on span "6" at bounding box center [382, 202] width 27 height 27
type input "**********"
click at [388, 193] on span "6" at bounding box center [382, 202] width 27 height 27
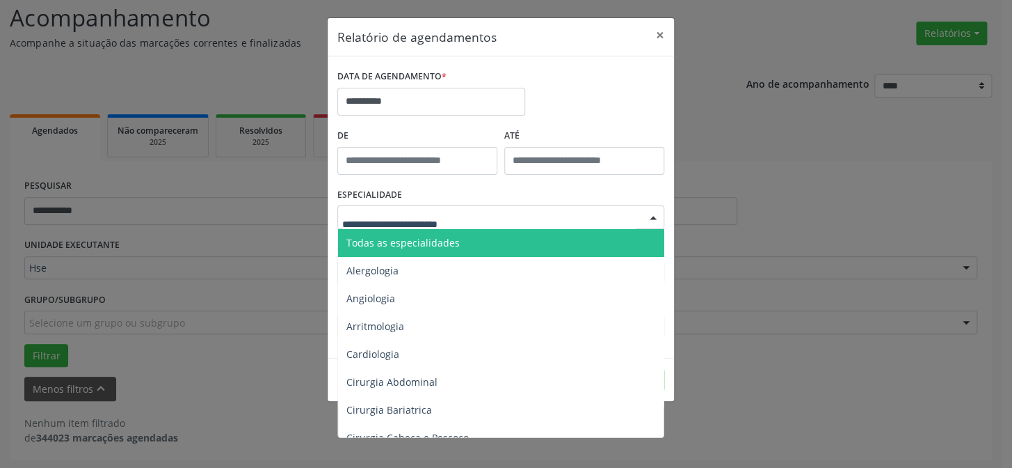
click at [413, 245] on span "Todas as especialidades" at bounding box center [402, 242] width 113 height 13
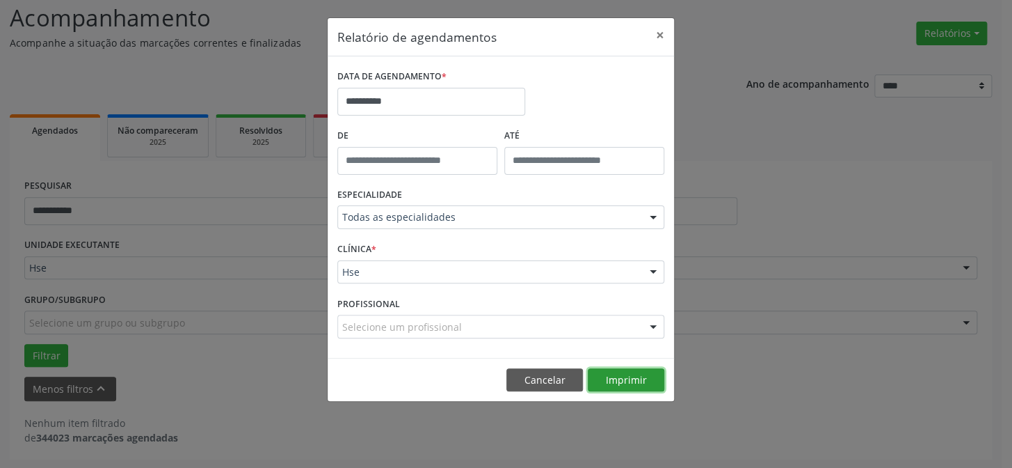
click at [621, 374] on button "Imprimir" at bounding box center [626, 380] width 77 height 24
click at [411, 96] on input "**********" at bounding box center [431, 102] width 188 height 28
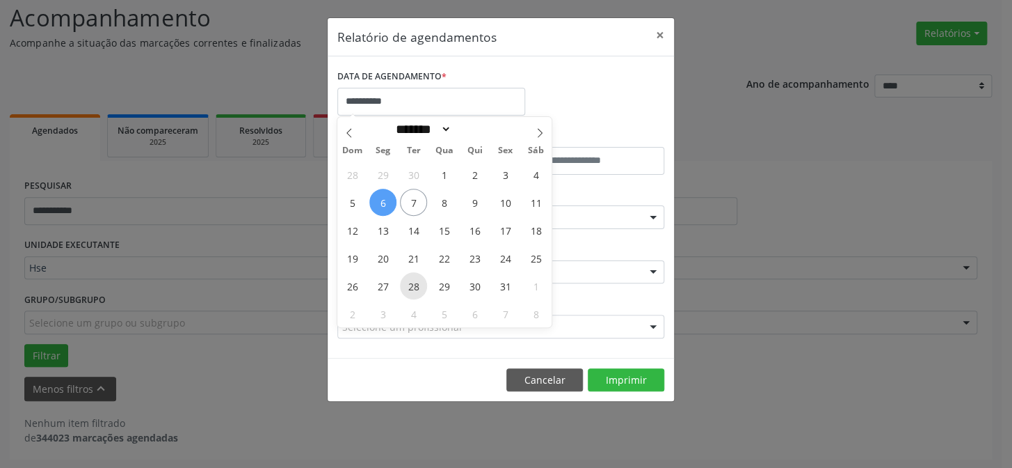
click at [419, 282] on span "28" at bounding box center [413, 285] width 27 height 27
type input "**********"
click at [419, 282] on span "28" at bounding box center [413, 285] width 27 height 27
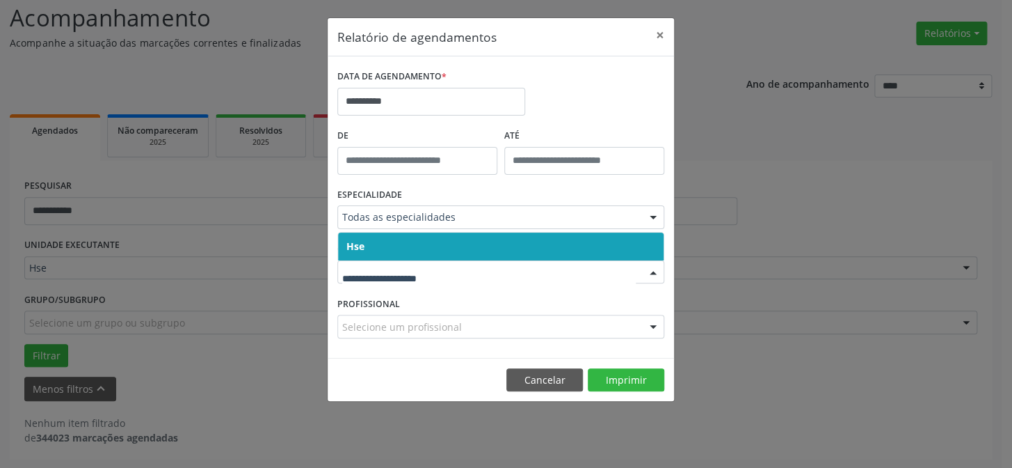
click at [419, 282] on div at bounding box center [500, 272] width 327 height 24
click at [436, 257] on span "Hse" at bounding box center [501, 246] width 326 height 28
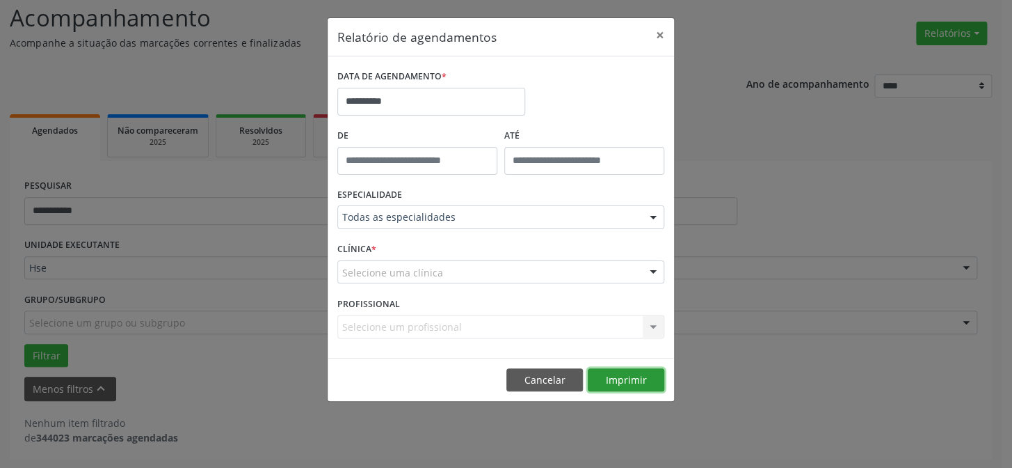
click at [611, 376] on button "Imprimir" at bounding box center [626, 380] width 77 height 24
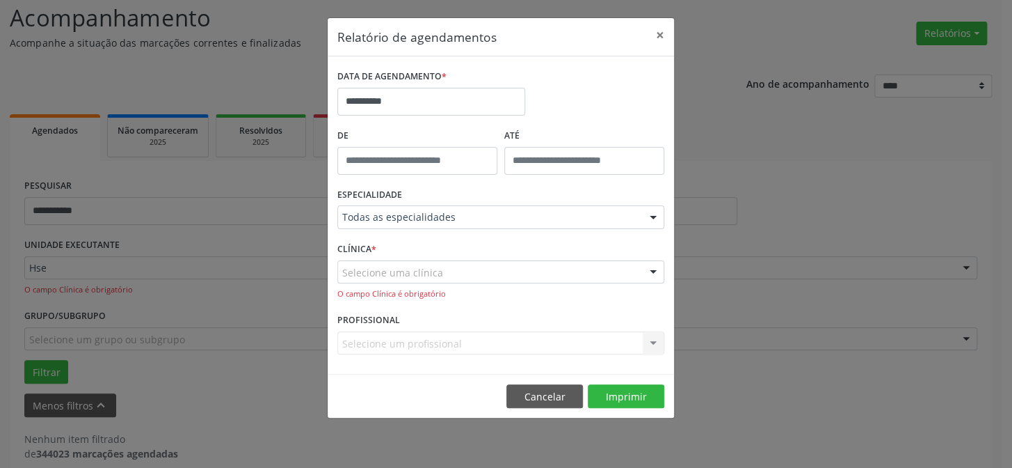
click at [488, 270] on div "Selecione uma clínica" at bounding box center [500, 272] width 327 height 24
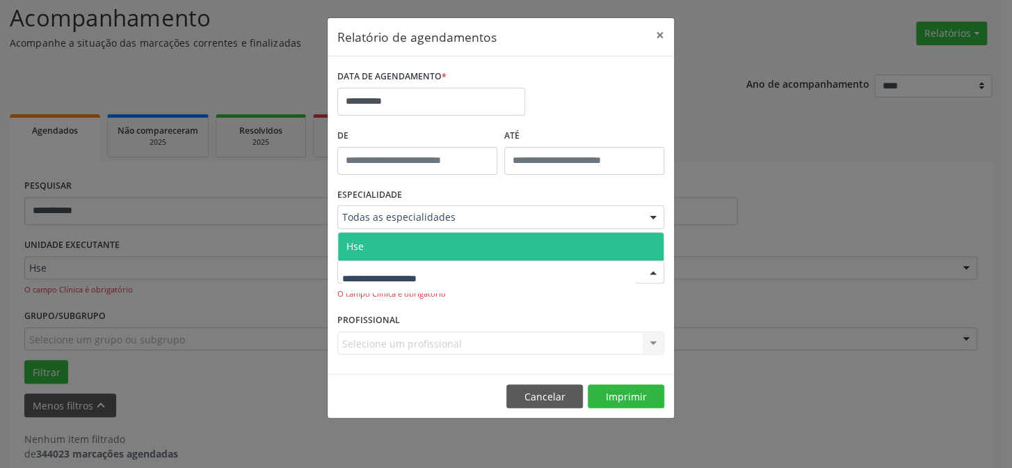
click at [487, 250] on span "Hse" at bounding box center [501, 246] width 326 height 28
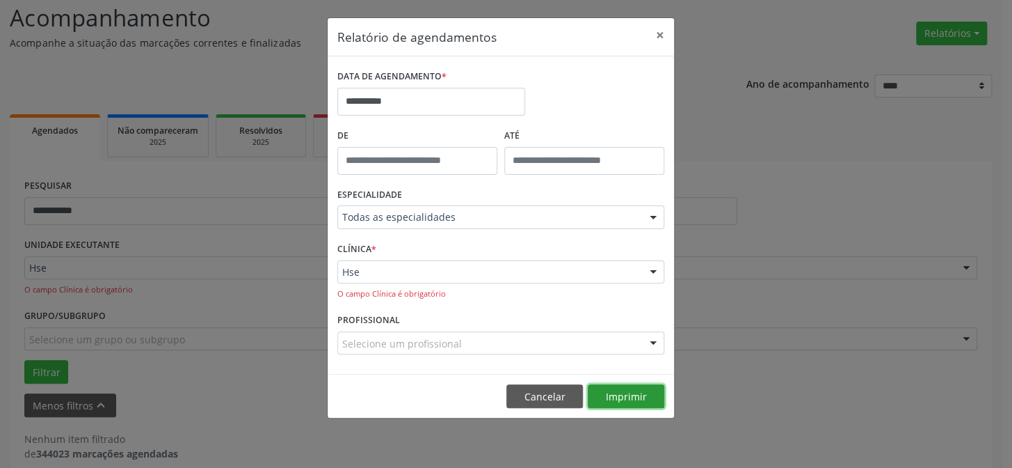
click at [632, 396] on button "Imprimir" at bounding box center [626, 396] width 77 height 24
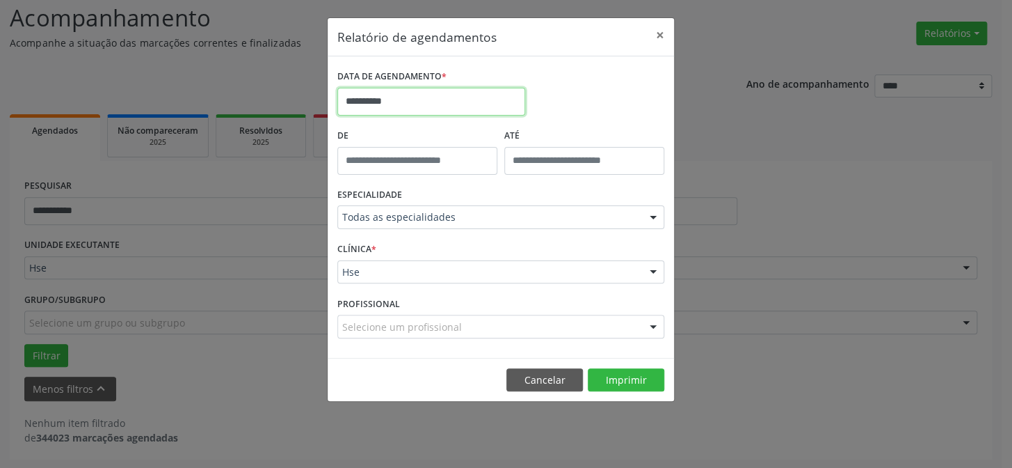
click at [403, 97] on input "**********" at bounding box center [431, 102] width 188 height 28
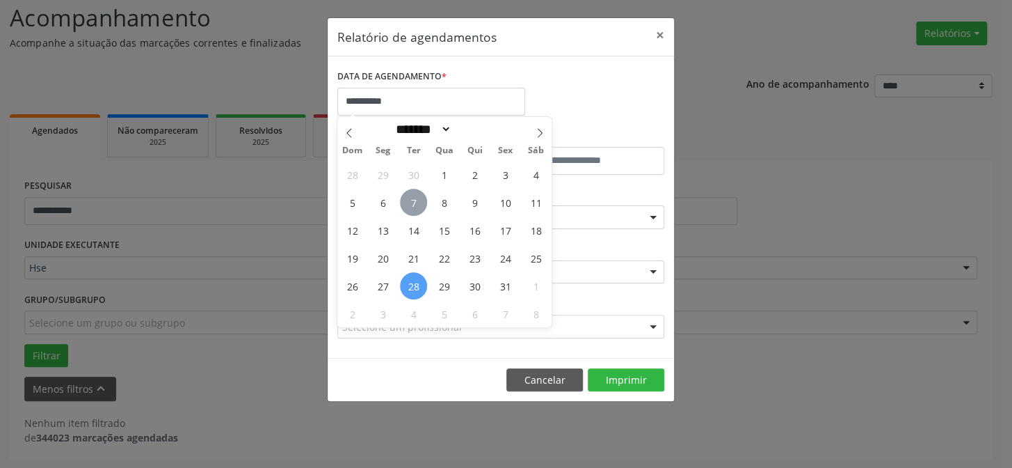
click at [412, 198] on span "7" at bounding box center [413, 202] width 27 height 27
type input "**********"
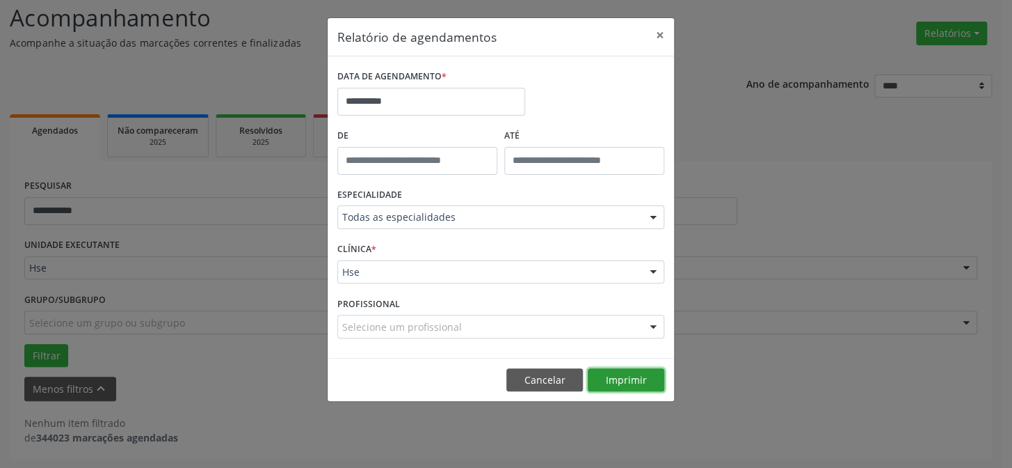
click at [606, 374] on button "Imprimir" at bounding box center [626, 380] width 77 height 24
click at [403, 97] on input "**********" at bounding box center [431, 102] width 188 height 28
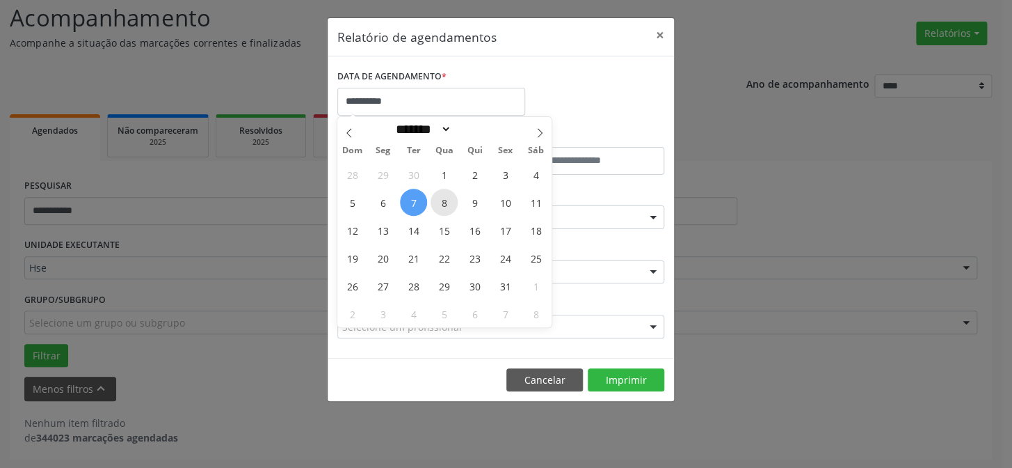
click at [445, 199] on span "8" at bounding box center [444, 202] width 27 height 27
type input "**********"
click at [445, 199] on span "8" at bounding box center [444, 202] width 27 height 27
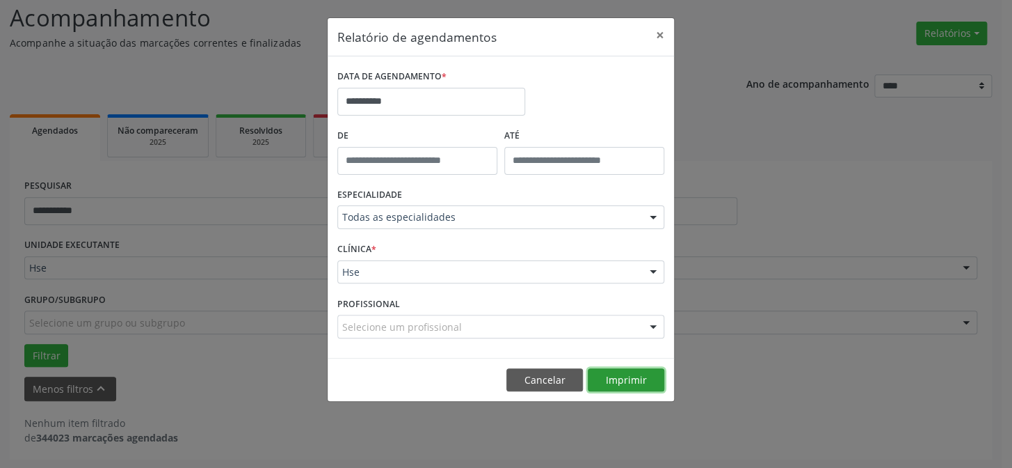
click at [631, 388] on button "Imprimir" at bounding box center [626, 380] width 77 height 24
click at [424, 104] on input "**********" at bounding box center [431, 102] width 188 height 28
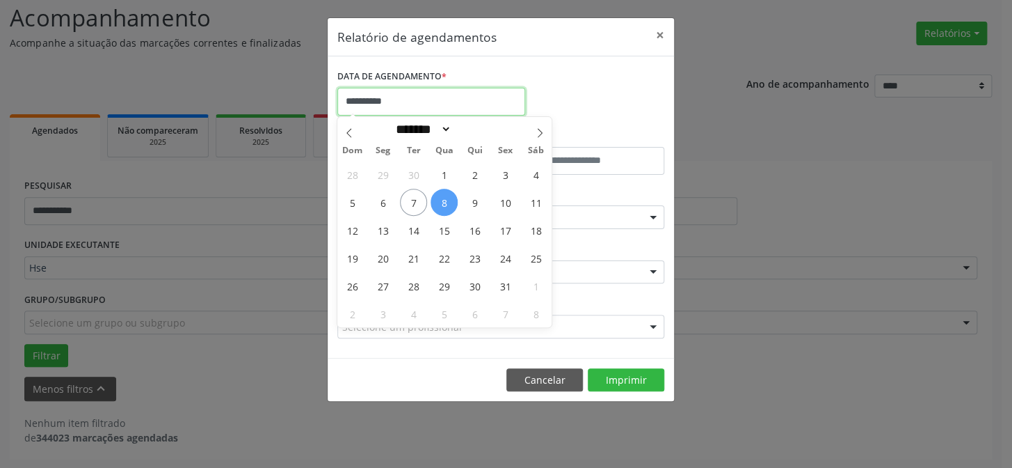
click at [424, 104] on input "**********" at bounding box center [431, 102] width 188 height 28
click at [478, 202] on span "9" at bounding box center [474, 202] width 27 height 27
type input "**********"
click at [480, 202] on span "9" at bounding box center [474, 202] width 27 height 27
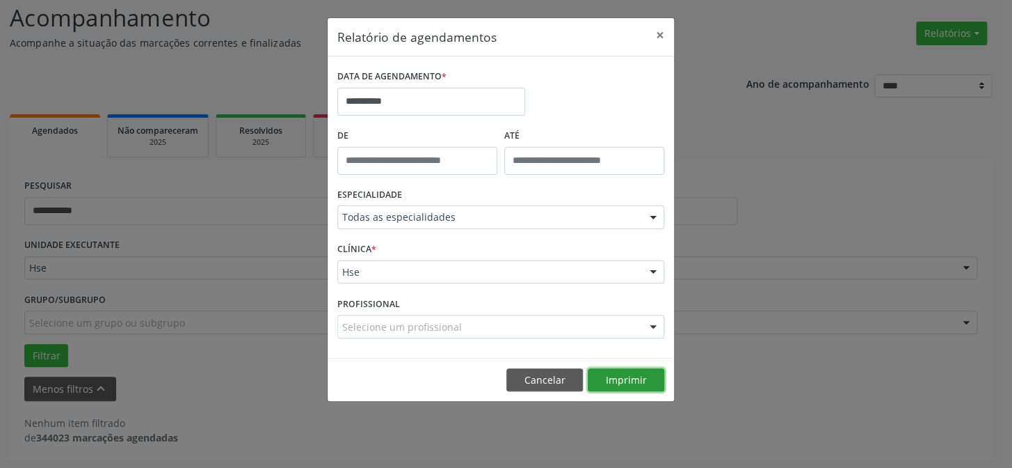
click at [618, 371] on button "Imprimir" at bounding box center [626, 380] width 77 height 24
click at [664, 31] on button "×" at bounding box center [660, 35] width 28 height 34
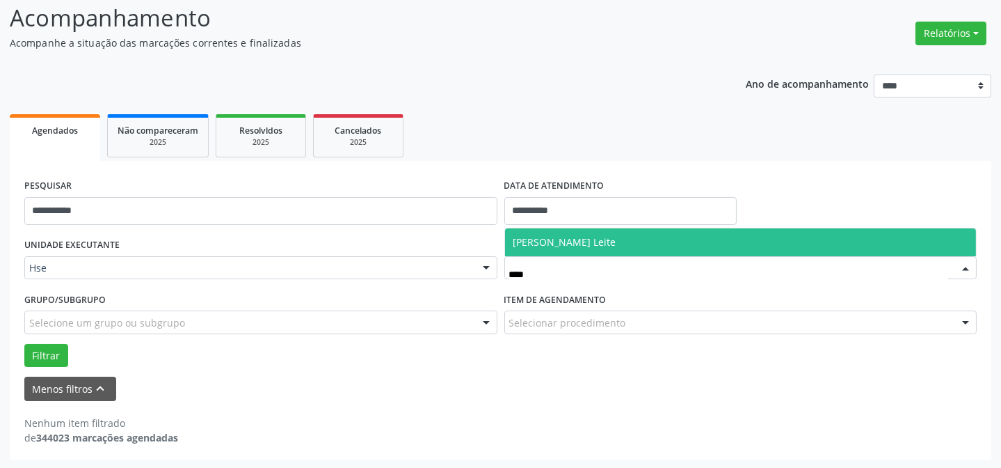
click at [552, 230] on span "[PERSON_NAME] Leite" at bounding box center [741, 242] width 472 height 28
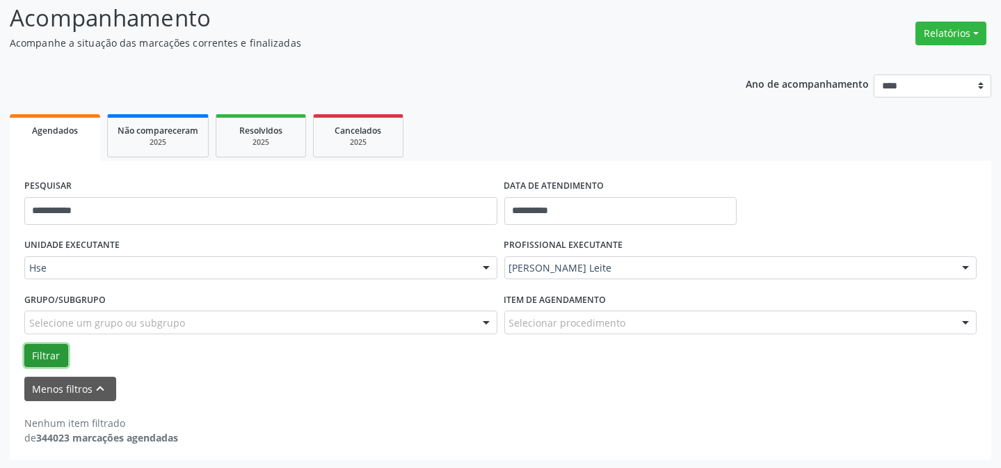
click at [47, 349] on button "Filtrar" at bounding box center [46, 356] width 44 height 24
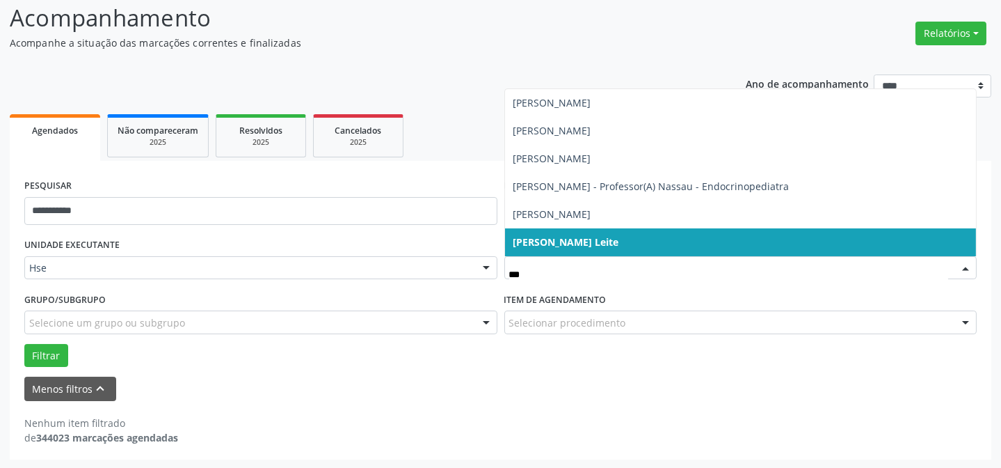
type input "****"
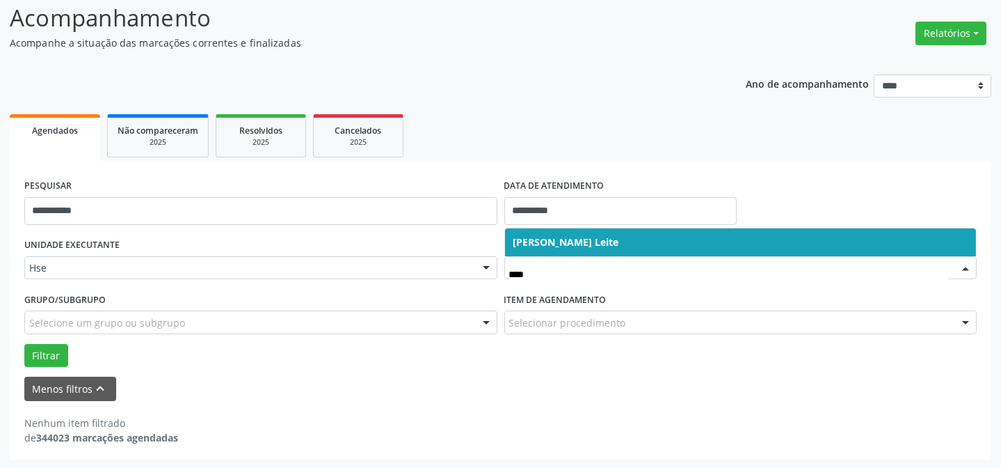
click at [539, 238] on span "[PERSON_NAME] Leite" at bounding box center [566, 241] width 106 height 13
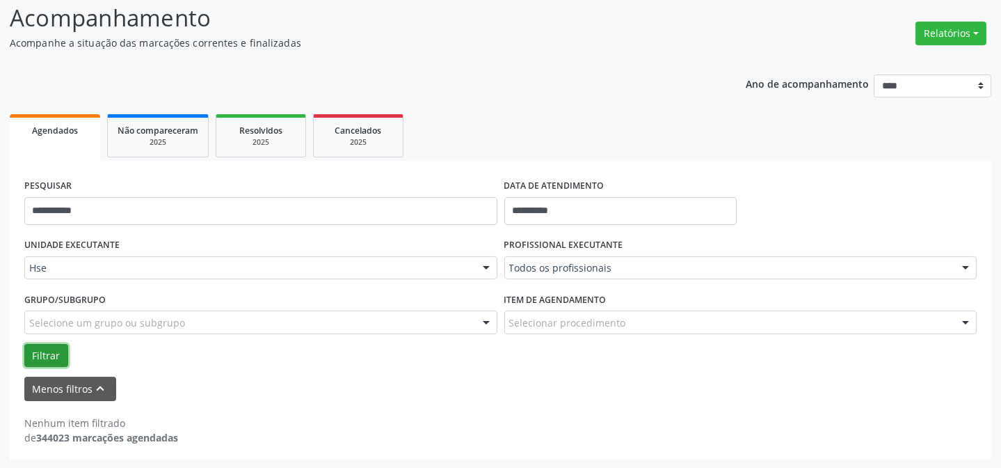
click at [41, 359] on button "Filtrar" at bounding box center [46, 356] width 44 height 24
